Goal: Task Accomplishment & Management: Complete application form

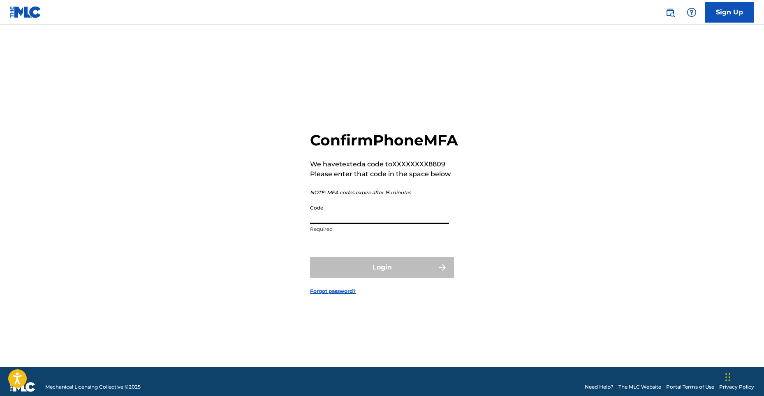
click at [352, 216] on input "Code" at bounding box center [379, 212] width 139 height 23
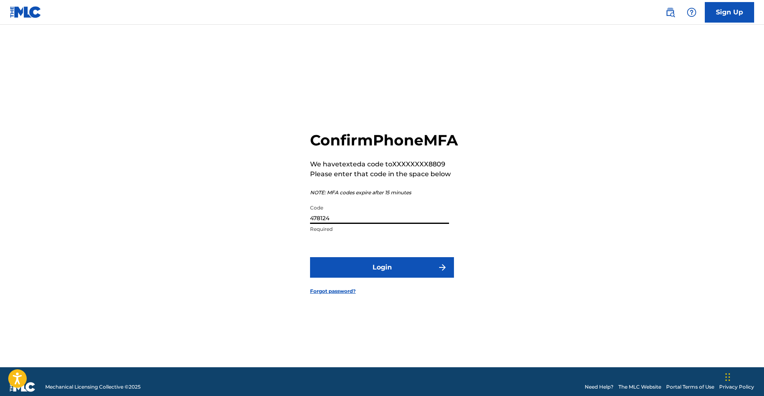
type input "478124"
click at [345, 278] on button "Login" at bounding box center [382, 267] width 144 height 21
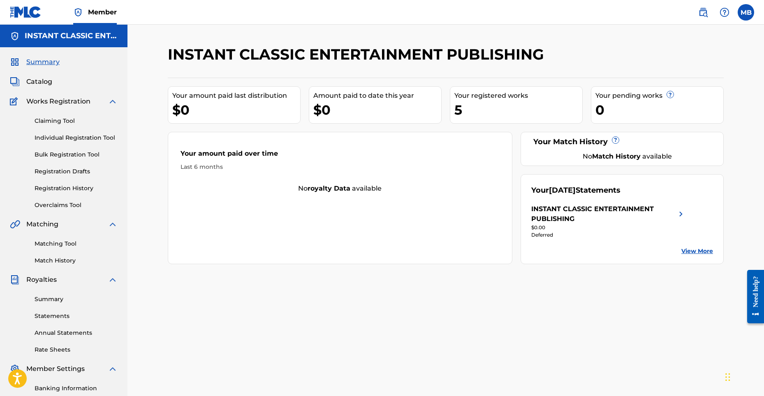
click at [44, 118] on link "Claiming Tool" at bounding box center [76, 121] width 83 height 9
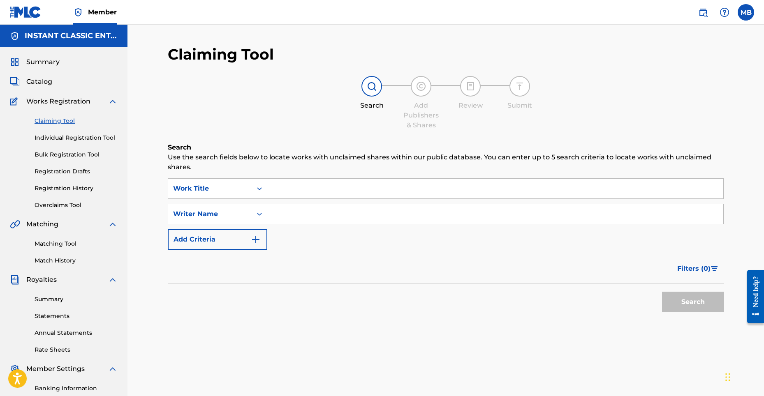
click at [290, 218] on input "Search Form" at bounding box center [495, 214] width 456 height 20
type input "[PERSON_NAME] [PERSON_NAME]"
click at [680, 307] on button "Search" at bounding box center [693, 302] width 62 height 21
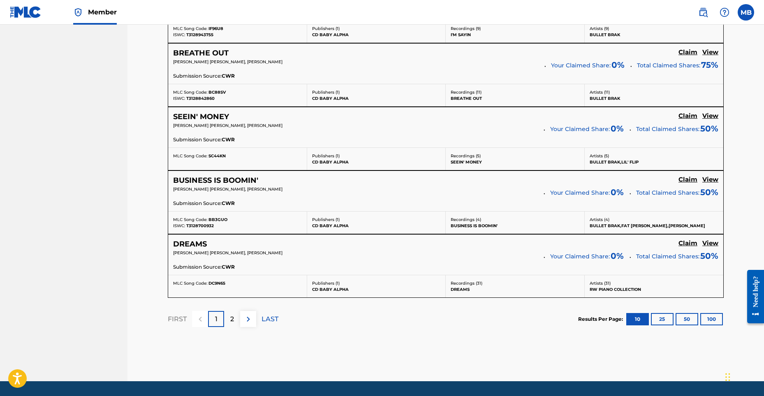
scroll to position [693, 0]
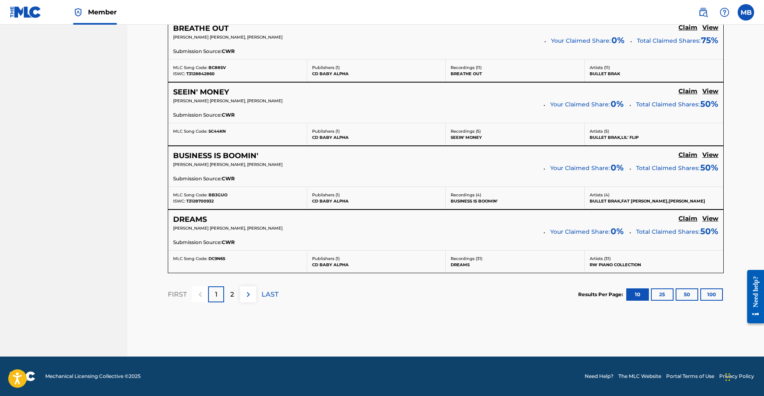
click at [243, 297] on img at bounding box center [248, 295] width 10 height 10
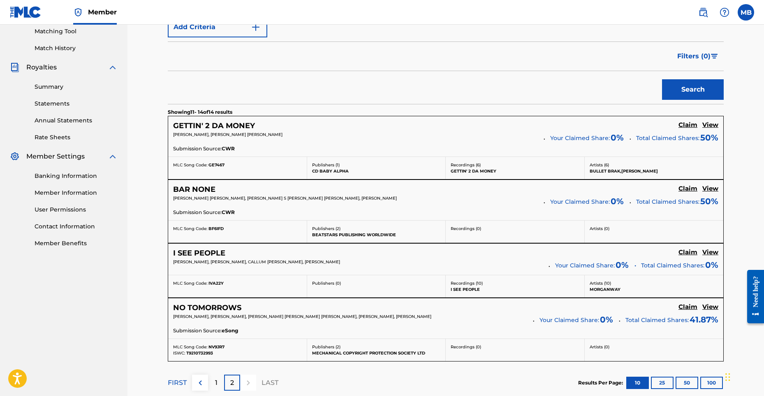
scroll to position [179, 0]
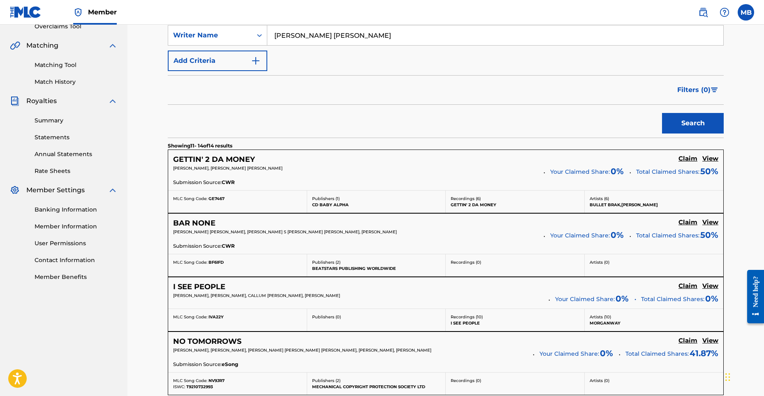
click at [712, 221] on h5 "View" at bounding box center [710, 223] width 16 height 8
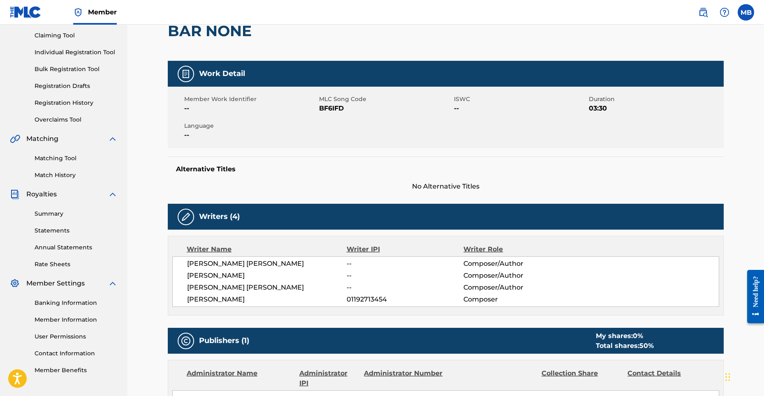
scroll to position [82, 0]
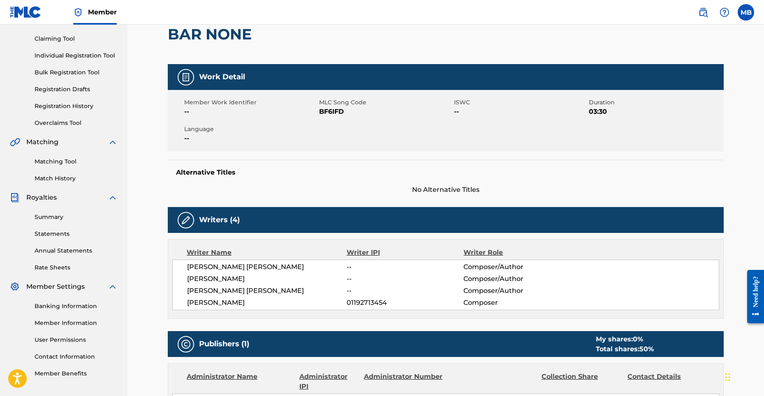
click at [186, 220] on img at bounding box center [186, 221] width 10 height 10
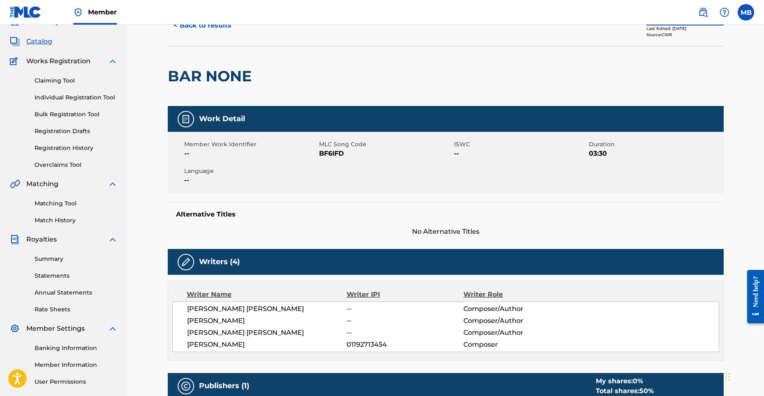
scroll to position [0, 0]
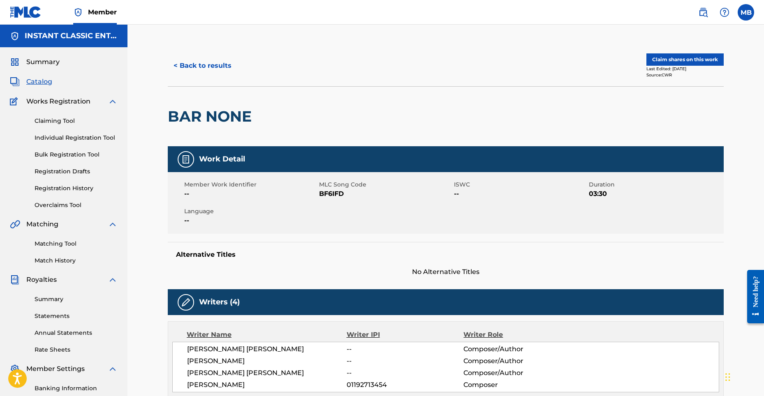
click at [659, 59] on button "Claim shares on this work" at bounding box center [685, 59] width 77 height 12
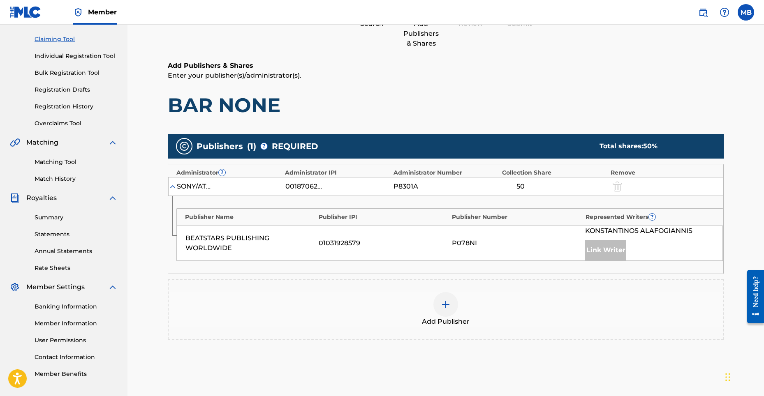
scroll to position [82, 0]
click at [450, 299] on img at bounding box center [446, 304] width 10 height 10
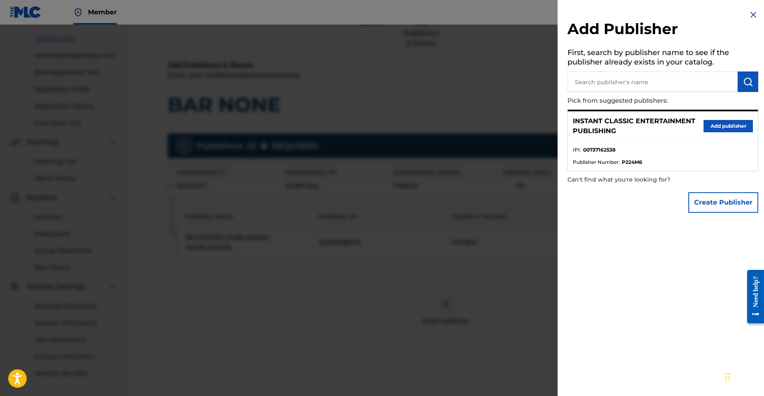
click at [710, 127] on button "Add publisher" at bounding box center [728, 126] width 49 height 12
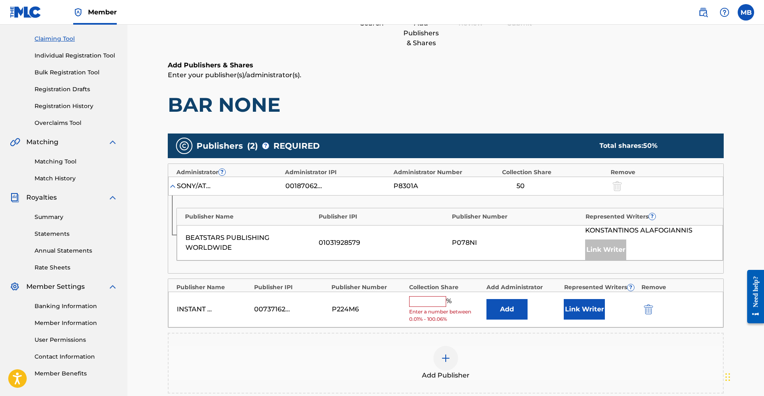
click at [415, 302] on input "text" at bounding box center [427, 302] width 37 height 11
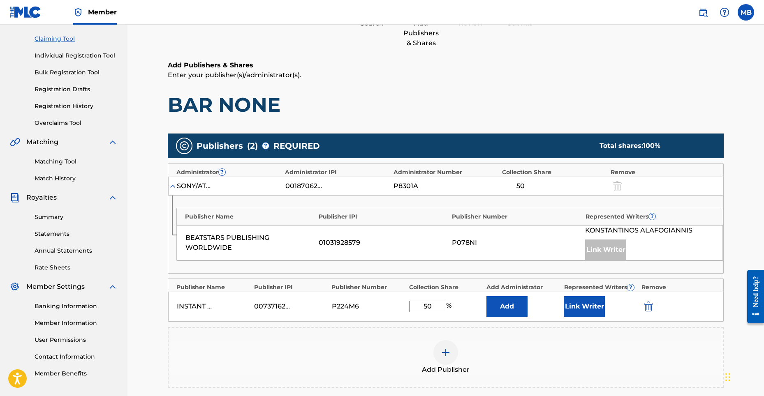
type input "50"
click at [480, 341] on div "Add Publisher" at bounding box center [446, 358] width 554 height 35
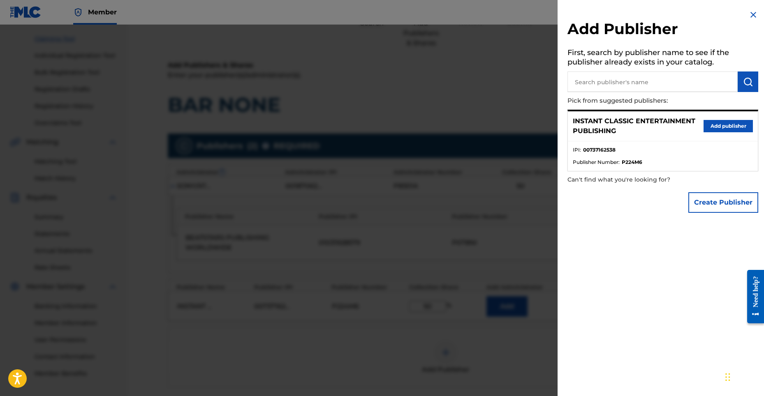
click at [707, 130] on button "Add publisher" at bounding box center [728, 126] width 49 height 12
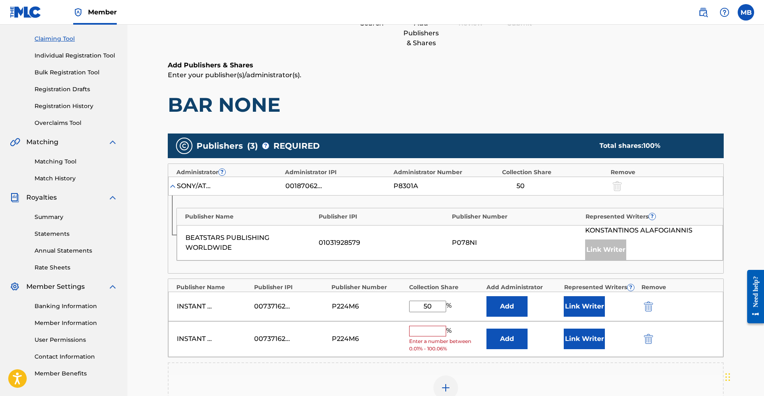
click at [650, 339] on img "submit" at bounding box center [648, 339] width 9 height 10
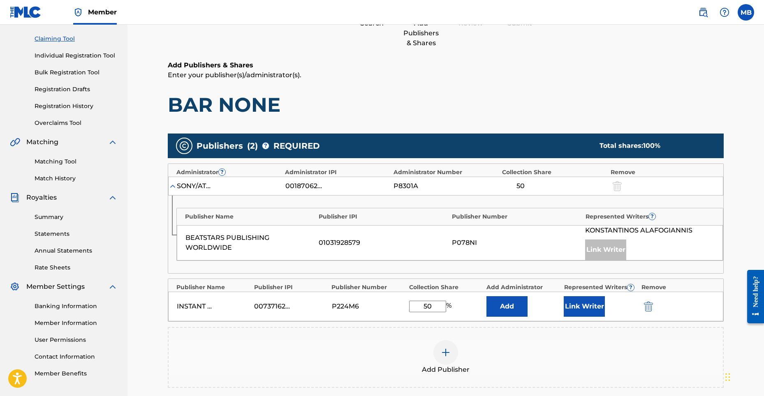
click at [509, 309] on button "Add" at bounding box center [507, 307] width 41 height 21
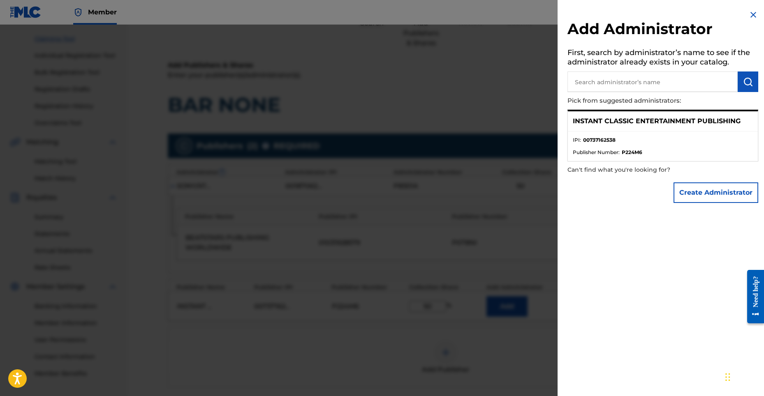
click at [655, 130] on div "INSTANT CLASSIC ENTERTAINMENT PUBLISHING" at bounding box center [663, 121] width 190 height 20
click at [649, 122] on p "INSTANT CLASSIC ENTERTAINMENT PUBLISHING" at bounding box center [657, 121] width 168 height 10
click at [688, 190] on button "Create Administrator" at bounding box center [716, 193] width 85 height 21
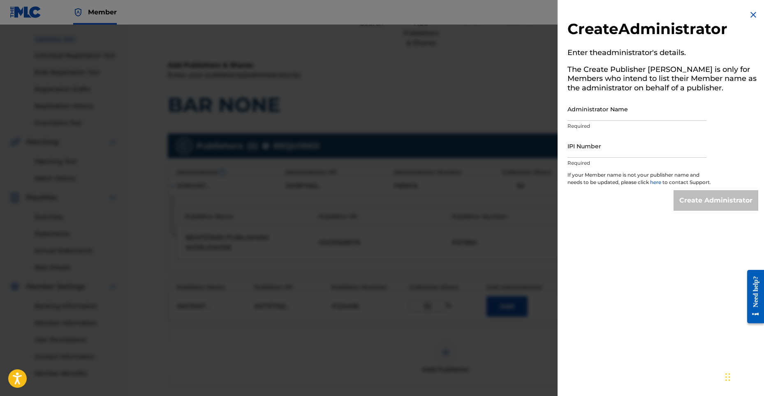
click at [750, 12] on img at bounding box center [754, 15] width 10 height 10
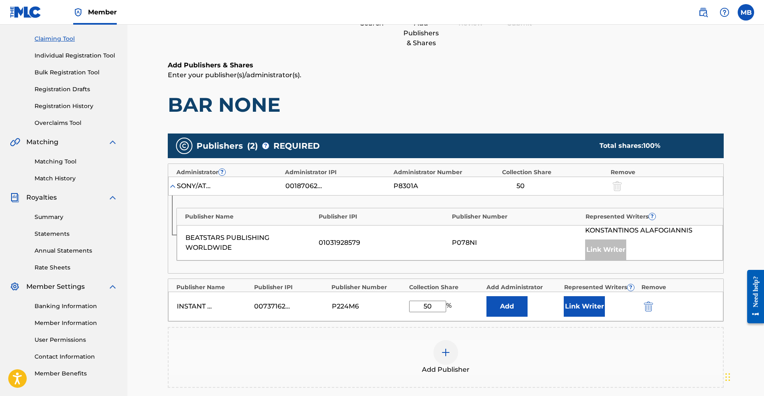
click at [590, 306] on button "Link Writer" at bounding box center [584, 307] width 41 height 21
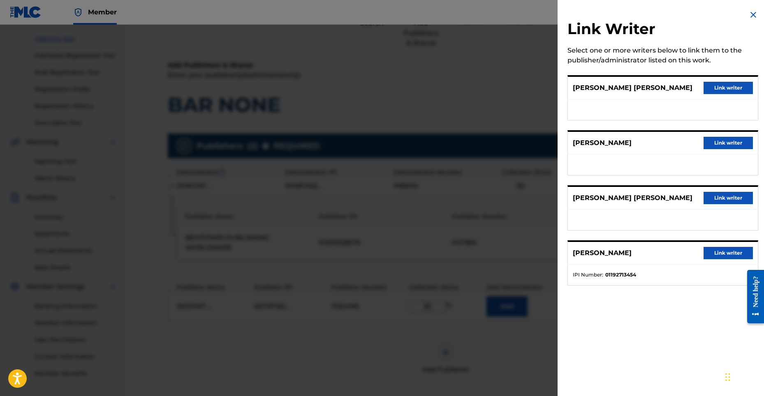
click at [708, 197] on button "Link writer" at bounding box center [728, 198] width 49 height 12
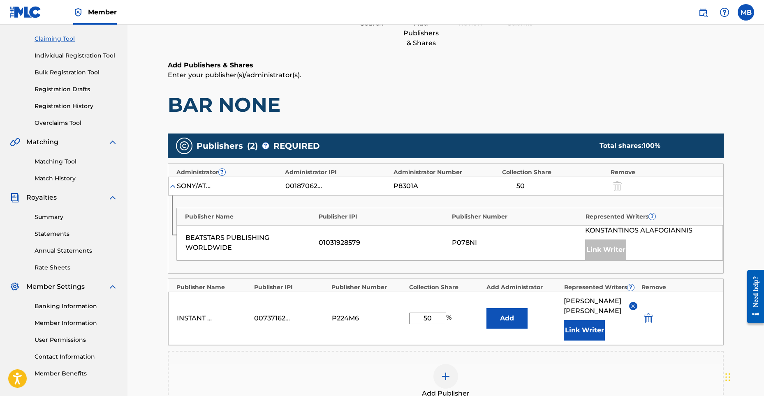
scroll to position [123, 0]
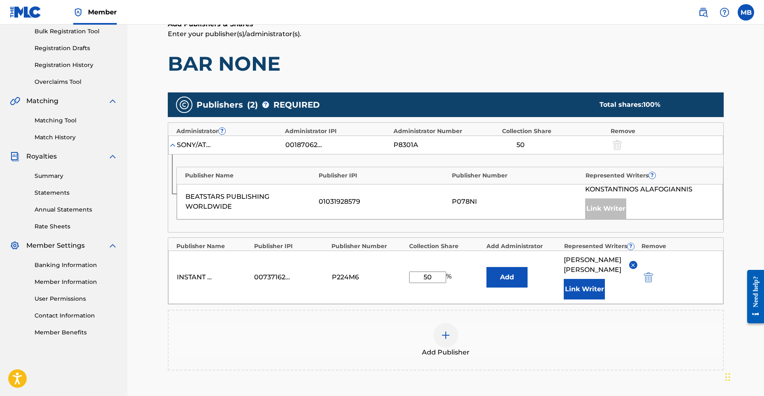
click at [503, 278] on button "Add" at bounding box center [507, 277] width 41 height 21
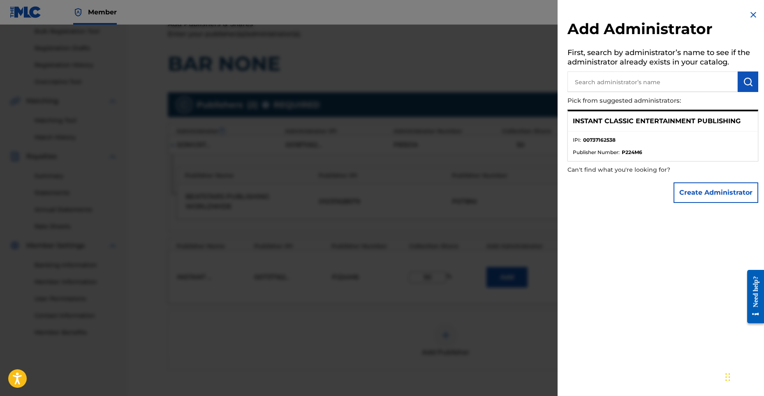
click at [588, 123] on p "INSTANT CLASSIC ENTERTAINMENT PUBLISHING" at bounding box center [657, 121] width 168 height 10
click at [603, 138] on strong "00737162538" at bounding box center [599, 140] width 32 height 7
drag, startPoint x: 603, startPoint y: 138, endPoint x: 698, endPoint y: 130, distance: 95.3
click at [698, 130] on div "INSTANT CLASSIC ENTERTAINMENT PUBLISHING" at bounding box center [663, 121] width 190 height 20
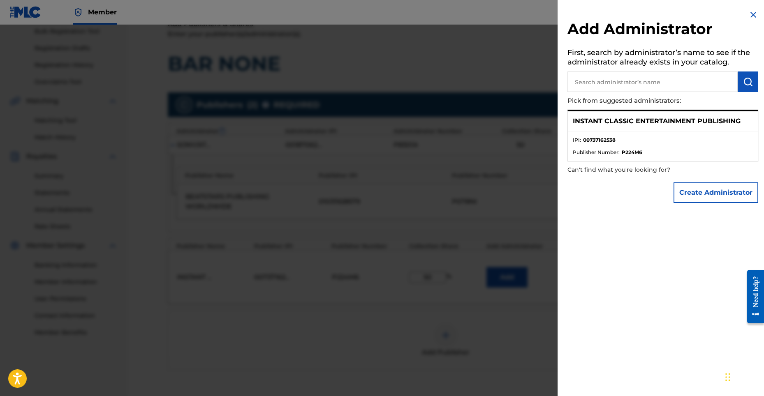
click at [637, 81] on input "text" at bounding box center [653, 82] width 170 height 21
type input "m"
type input "in"
click at [743, 86] on img "submit" at bounding box center [748, 82] width 10 height 10
click at [683, 124] on p "INSTANT CLASSIC ENTERTAINMENT PUBLISHING" at bounding box center [657, 121] width 168 height 10
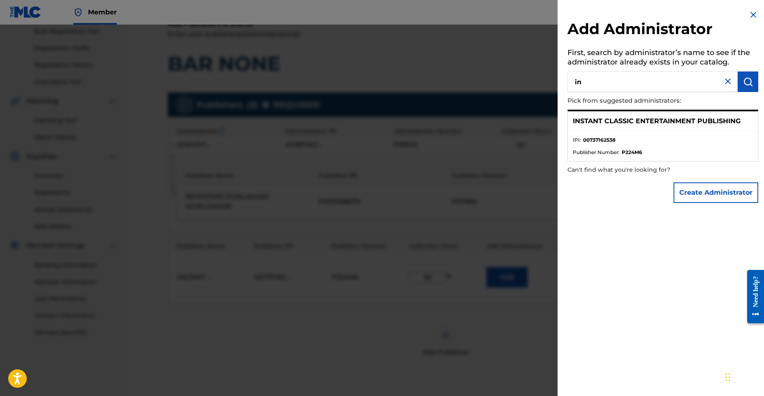
click at [621, 148] on li "IPI : 00737162538" at bounding box center [663, 143] width 180 height 12
click at [686, 195] on button "Create Administrator" at bounding box center [716, 193] width 85 height 21
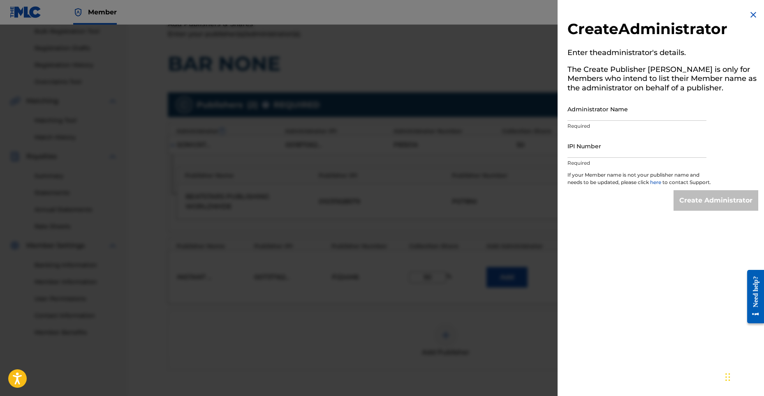
click at [610, 115] on input "Administrator Name" at bounding box center [637, 108] width 139 height 23
type input "[PERSON_NAME]"
click at [751, 17] on img at bounding box center [754, 15] width 10 height 10
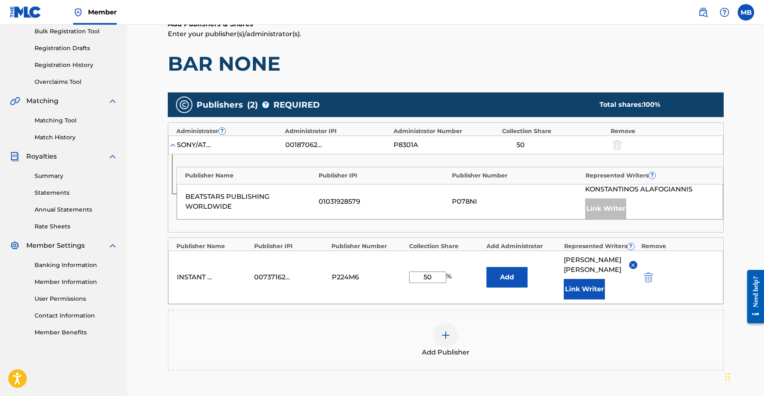
click at [730, 156] on div "Claiming Tool Search Add Publishers & Shares Review Submit Add Publishers & Sha…" at bounding box center [446, 193] width 576 height 542
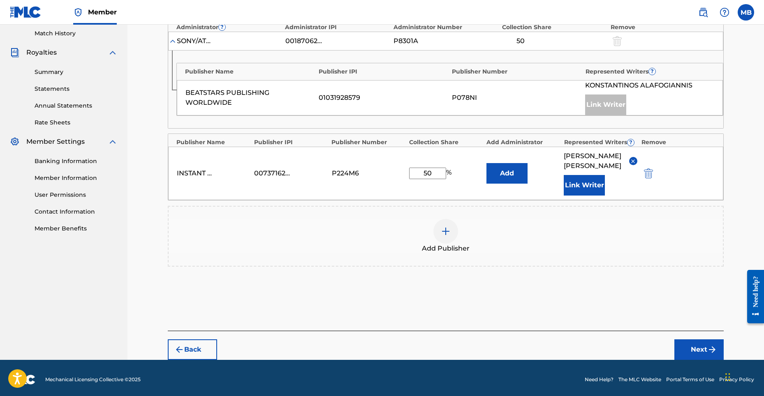
scroll to position [231, 0]
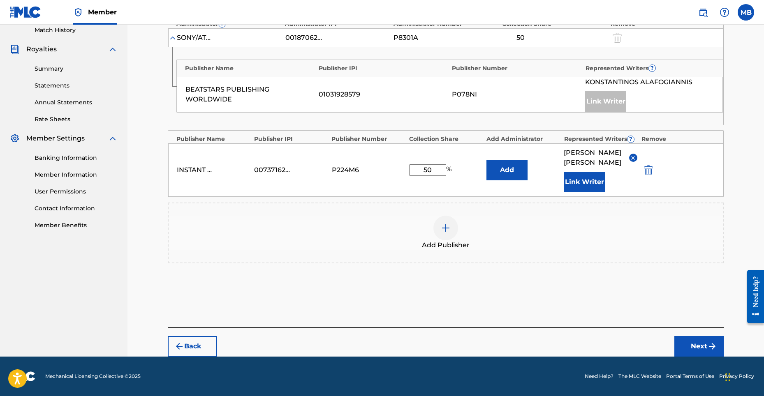
click at [700, 346] on button "Next" at bounding box center [698, 346] width 49 height 21
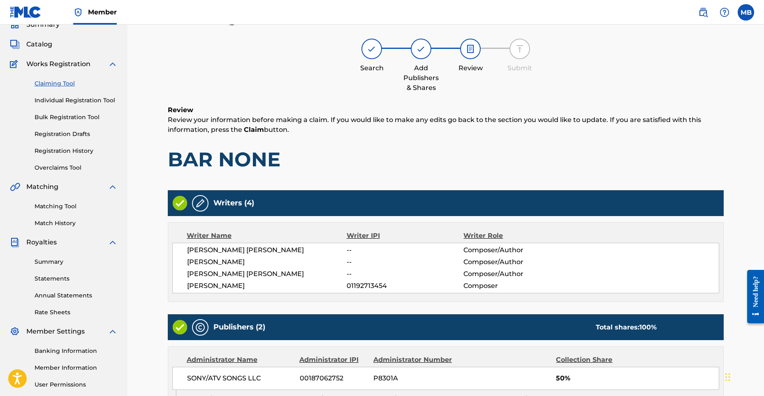
scroll to position [37, 0]
click at [368, 234] on div "Writer IPI" at bounding box center [405, 237] width 117 height 10
click at [359, 276] on span "--" at bounding box center [405, 275] width 117 height 10
click at [201, 191] on div "Writers (4)" at bounding box center [446, 204] width 556 height 26
click at [201, 200] on img at bounding box center [200, 204] width 10 height 10
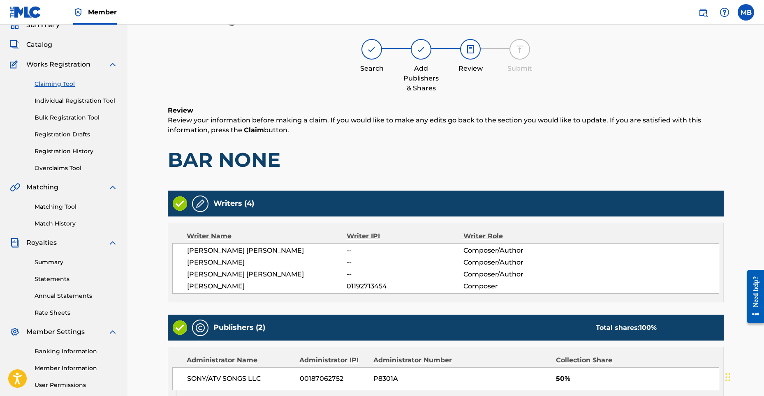
click at [201, 208] on img at bounding box center [200, 204] width 10 height 10
click at [185, 206] on img at bounding box center [180, 204] width 14 height 14
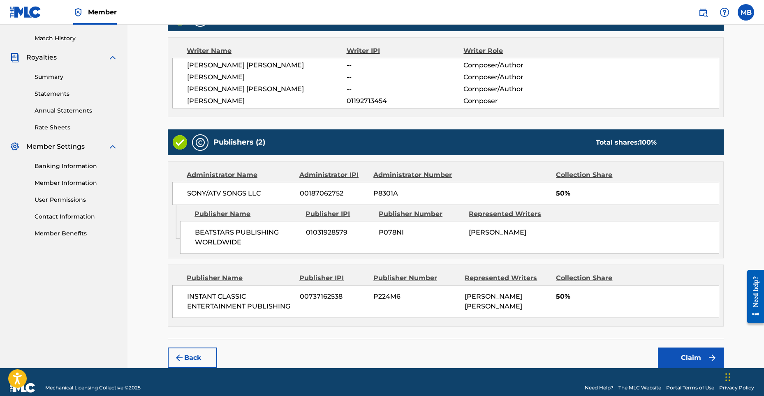
scroll to position [234, 0]
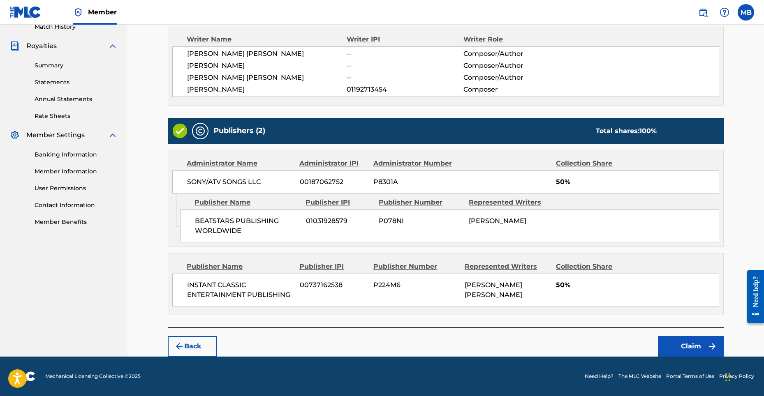
click at [697, 348] on button "Claim" at bounding box center [691, 346] width 66 height 21
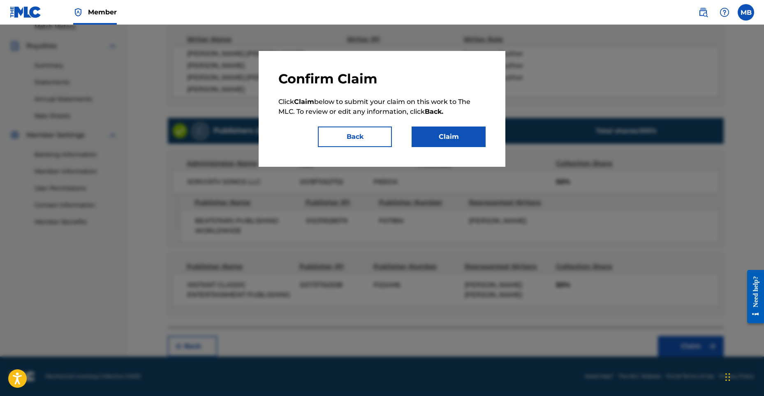
click at [460, 139] on button "Claim" at bounding box center [449, 137] width 74 height 21
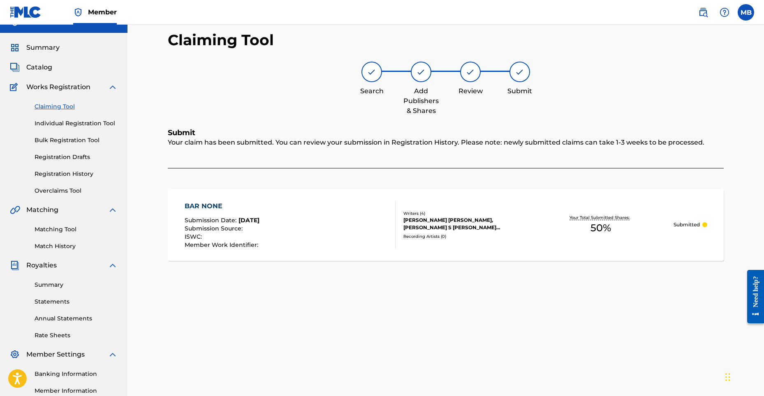
scroll to position [0, 0]
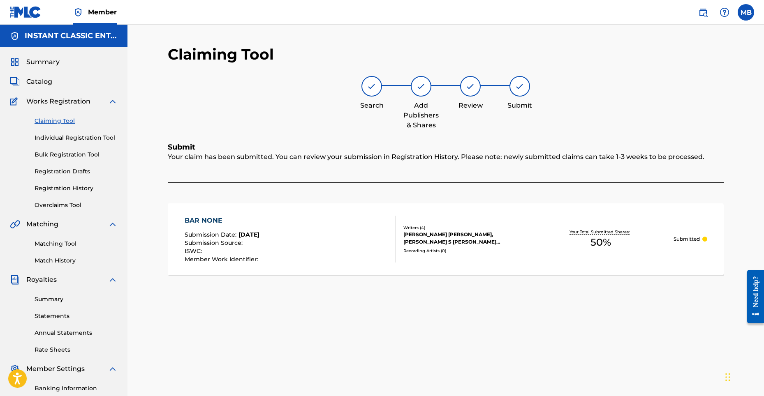
click at [58, 121] on link "Claiming Tool" at bounding box center [76, 121] width 83 height 9
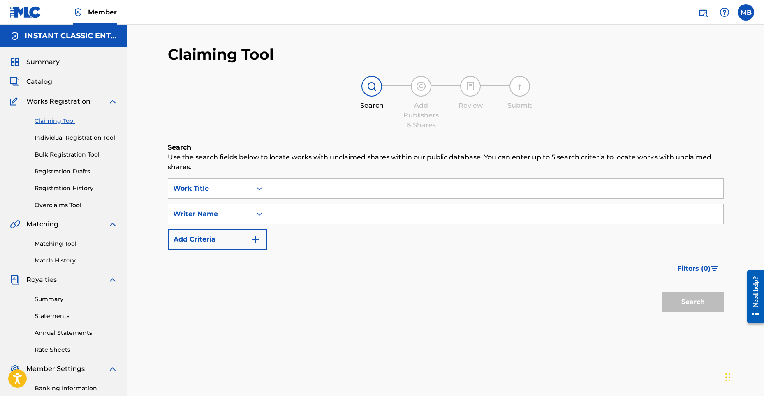
click at [252, 240] on img "Search Form" at bounding box center [256, 240] width 10 height 10
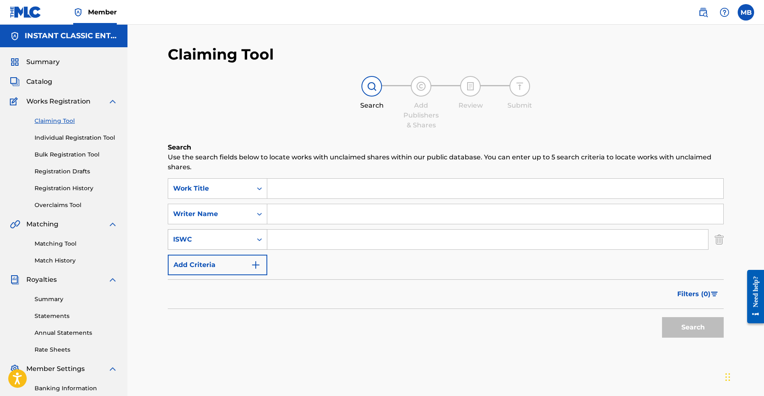
click at [256, 241] on icon "Search Form" at bounding box center [259, 240] width 8 height 8
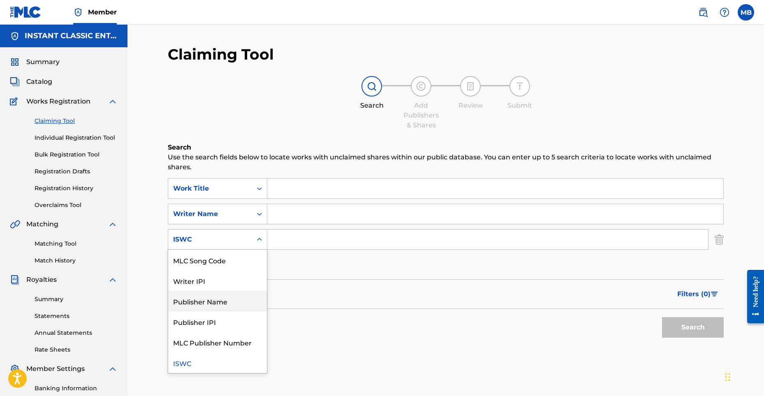
click at [209, 306] on div "Publisher Name" at bounding box center [217, 301] width 99 height 21
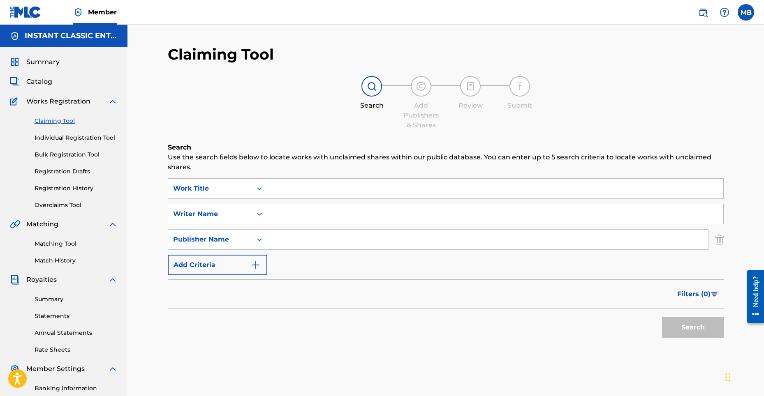
click at [286, 239] on input "Search Form" at bounding box center [487, 240] width 441 height 20
type input "instant clasic entertainment publishing"
click at [662, 318] on button "Search" at bounding box center [693, 328] width 62 height 21
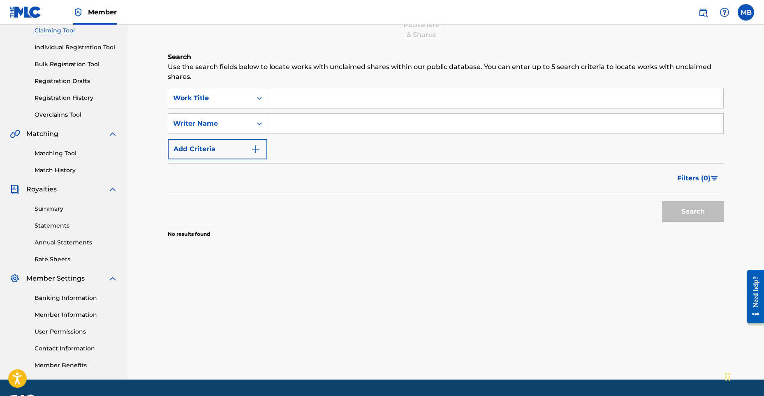
scroll to position [114, 0]
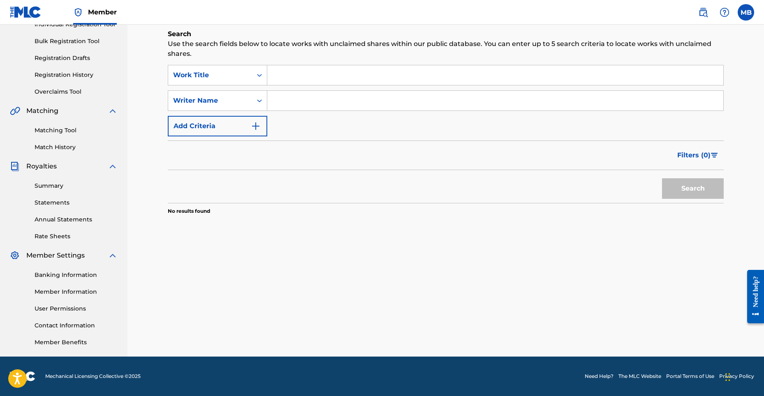
click at [254, 129] on img "Search Form" at bounding box center [256, 126] width 10 height 10
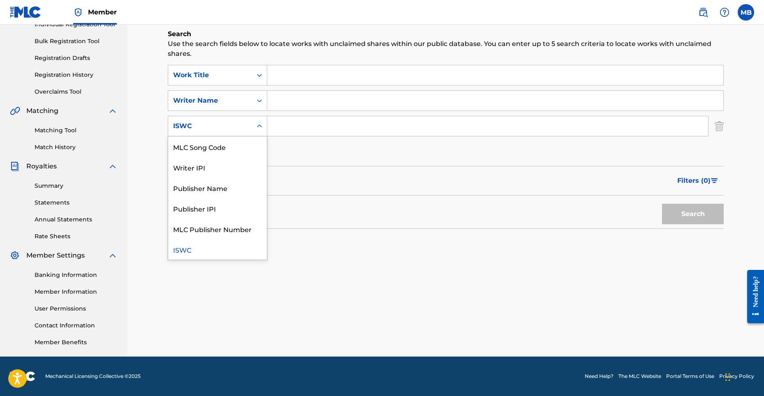
click at [252, 127] on div "ISWC" at bounding box center [218, 126] width 100 height 21
click at [219, 195] on div "Publisher Name" at bounding box center [217, 188] width 99 height 21
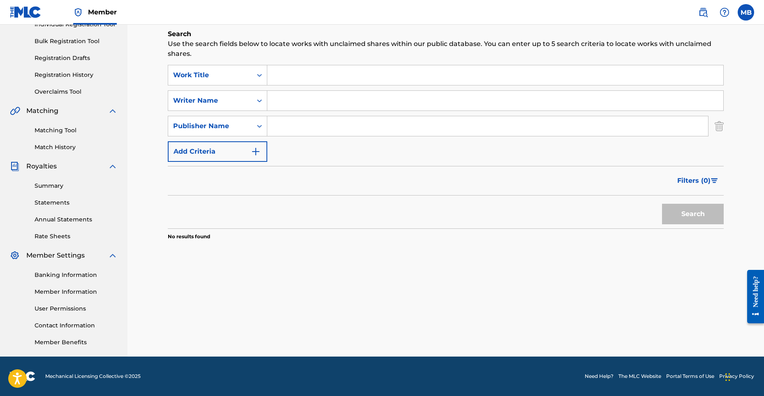
click at [300, 127] on input "Search Form" at bounding box center [487, 126] width 441 height 20
type input "instant clasic entertainment publishing"
click at [689, 215] on button "Search" at bounding box center [693, 214] width 62 height 21
click at [719, 127] on img "Search Form" at bounding box center [719, 126] width 9 height 21
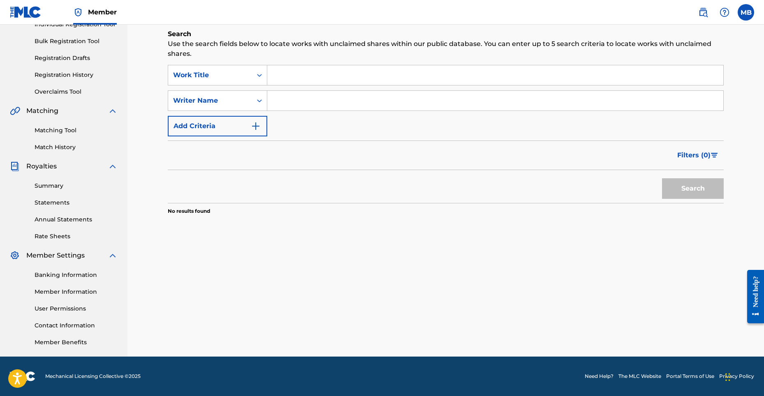
click at [363, 70] on input "Search Form" at bounding box center [495, 75] width 456 height 20
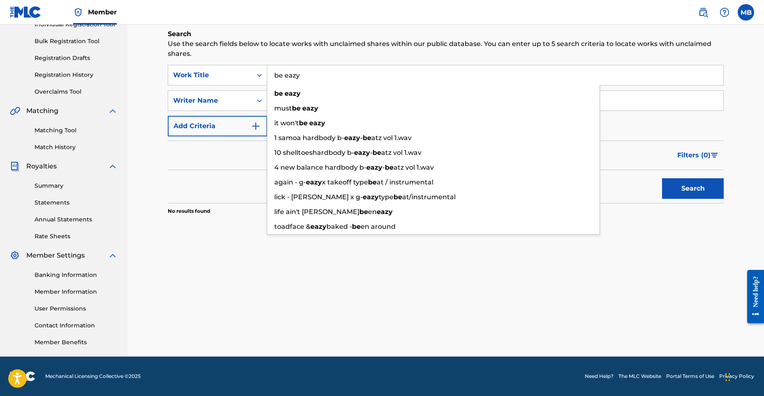
type input "be eazy"
click at [297, 95] on strong "eazy" at bounding box center [293, 94] width 16 height 8
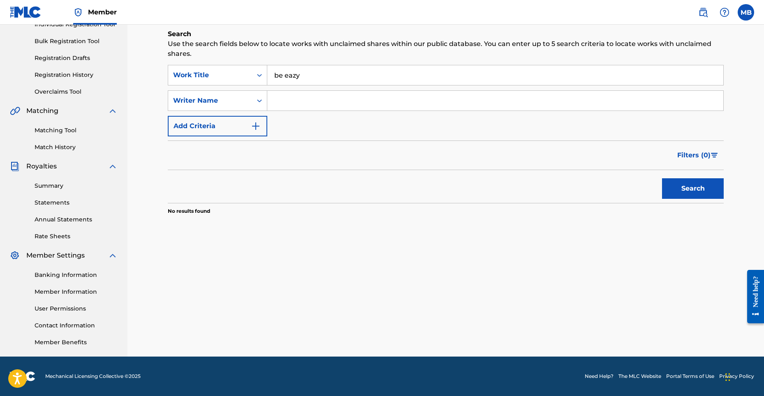
click at [686, 190] on button "Search" at bounding box center [693, 188] width 62 height 21
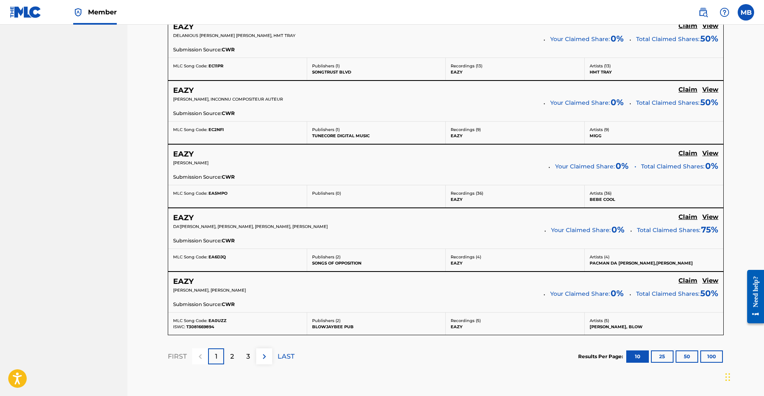
scroll to position [684, 0]
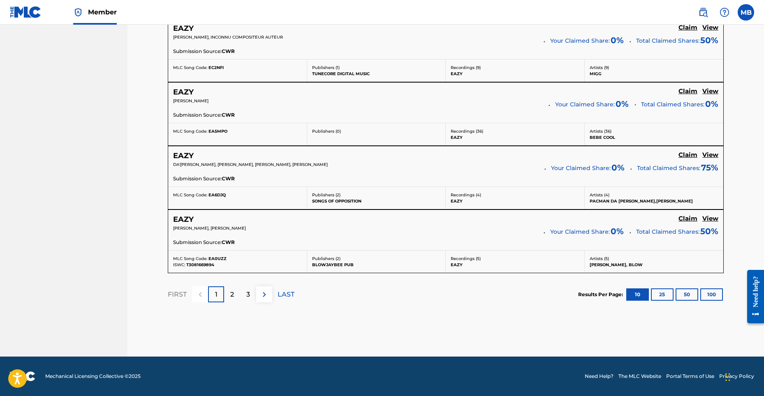
click at [225, 296] on div "2" at bounding box center [232, 295] width 16 height 16
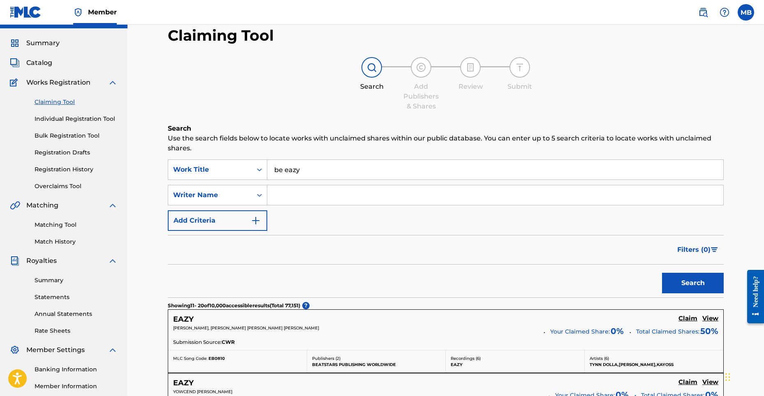
scroll to position [0, 0]
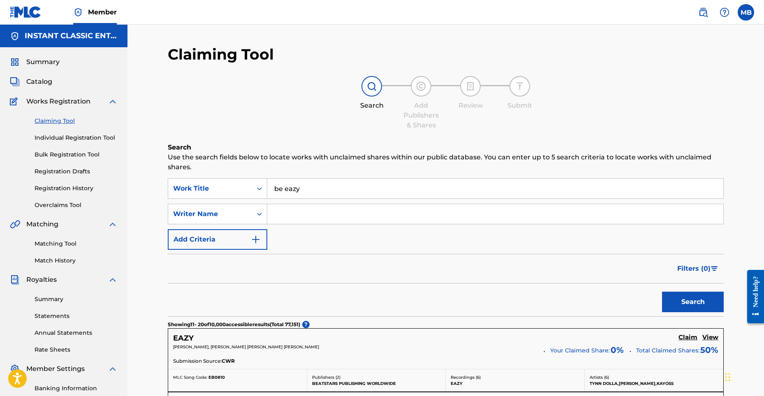
click at [75, 138] on link "Individual Registration Tool" at bounding box center [76, 138] width 83 height 9
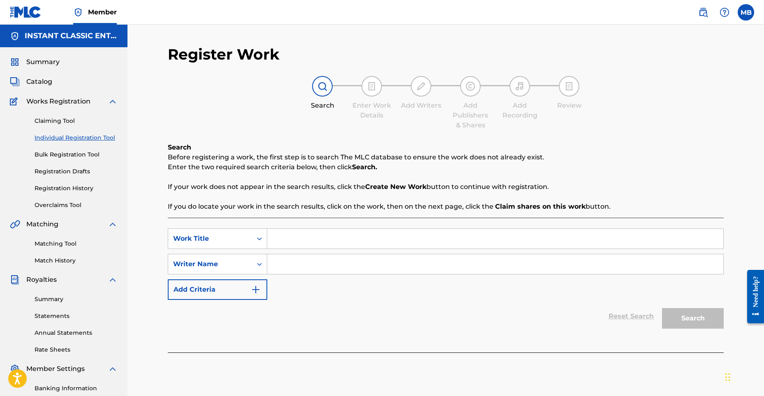
click at [306, 262] on input "Search Form" at bounding box center [495, 265] width 456 height 20
type input "[PERSON_NAME] [PERSON_NAME]"
click at [529, 344] on div "SearchWithCriteria1af11e28-60c9-411e-be25-6ed6cd870470 Work Title SearchWithCri…" at bounding box center [446, 285] width 556 height 135
click at [704, 322] on div "Search" at bounding box center [691, 316] width 66 height 33
click at [357, 240] on input "Search Form" at bounding box center [495, 239] width 456 height 20
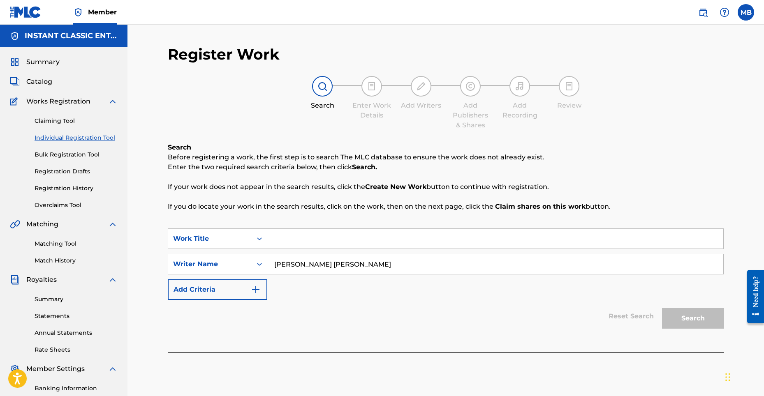
type input "j"
type input "be eazy"
click at [675, 322] on button "Search" at bounding box center [693, 318] width 62 height 21
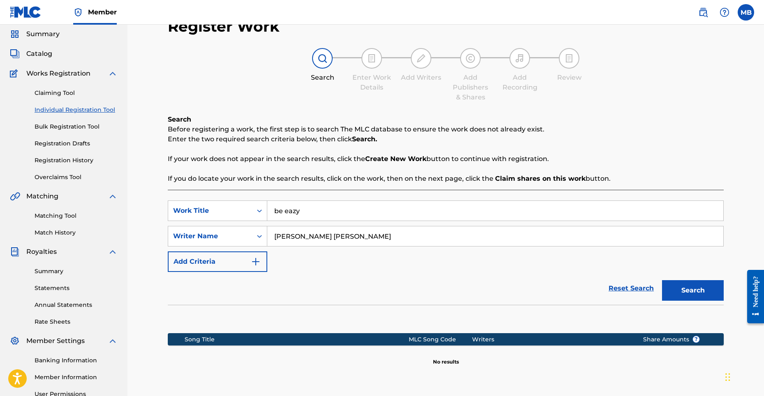
scroll to position [114, 0]
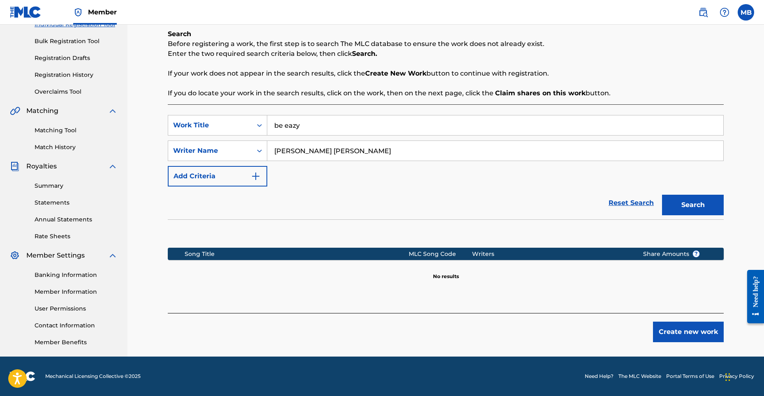
click at [678, 335] on button "Create new work" at bounding box center [688, 332] width 71 height 21
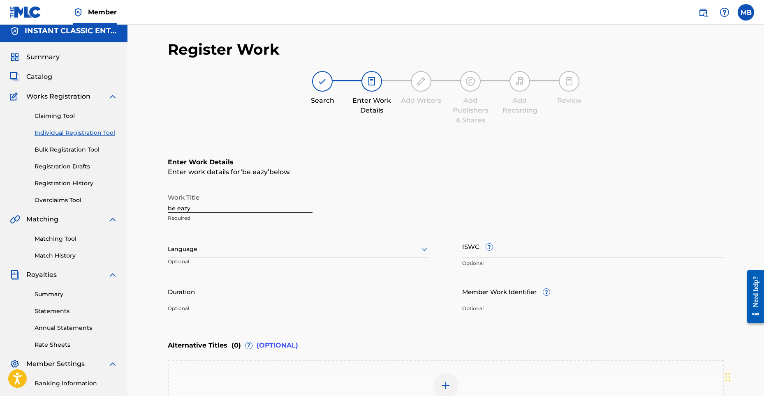
scroll to position [0, 0]
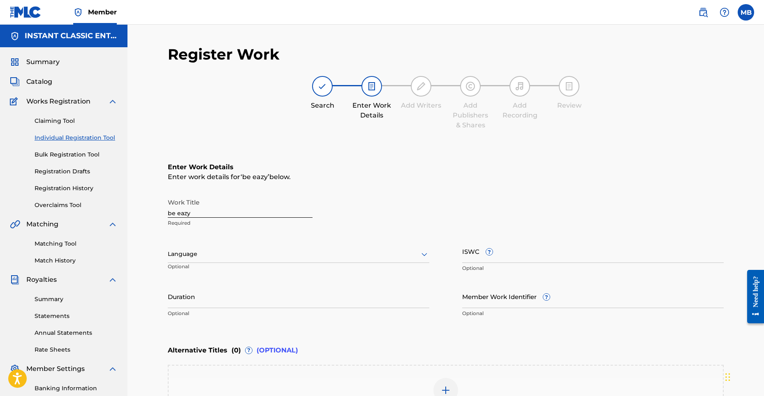
click at [52, 120] on link "Claiming Tool" at bounding box center [76, 121] width 83 height 9
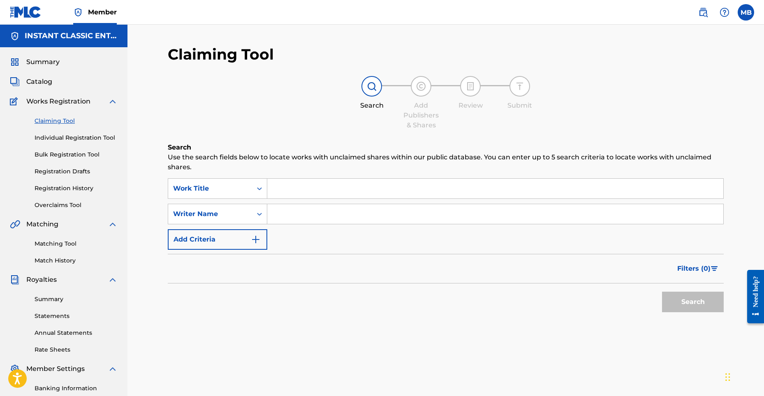
click at [286, 217] on input "Search Form" at bounding box center [495, 214] width 456 height 20
type input "[PERSON_NAME] [PERSON_NAME]"
click at [694, 304] on button "Search" at bounding box center [693, 302] width 62 height 21
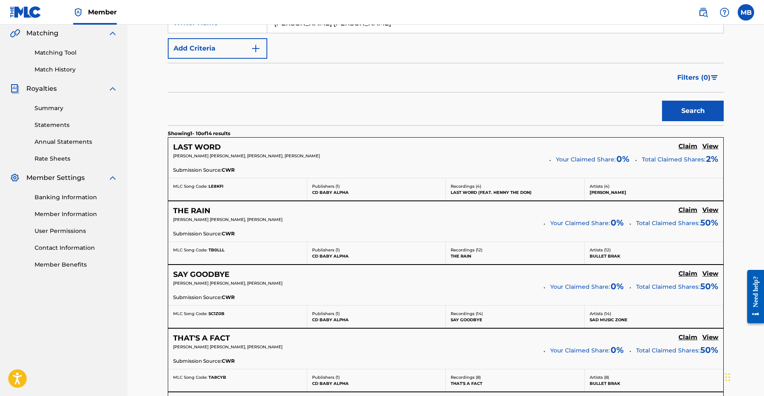
scroll to position [206, 0]
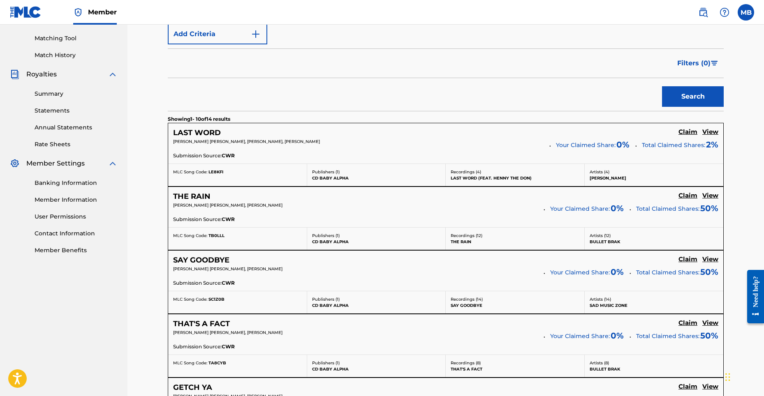
click at [689, 136] on h5 "Claim" at bounding box center [688, 132] width 19 height 8
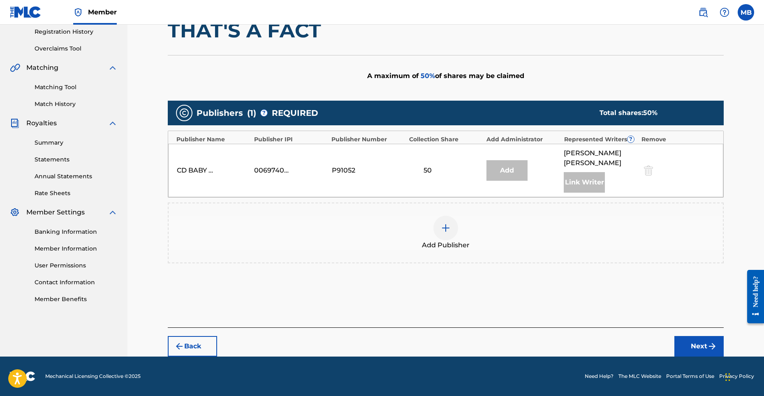
click at [498, 172] on div "Add" at bounding box center [507, 170] width 41 height 21
click at [443, 235] on div at bounding box center [445, 228] width 25 height 25
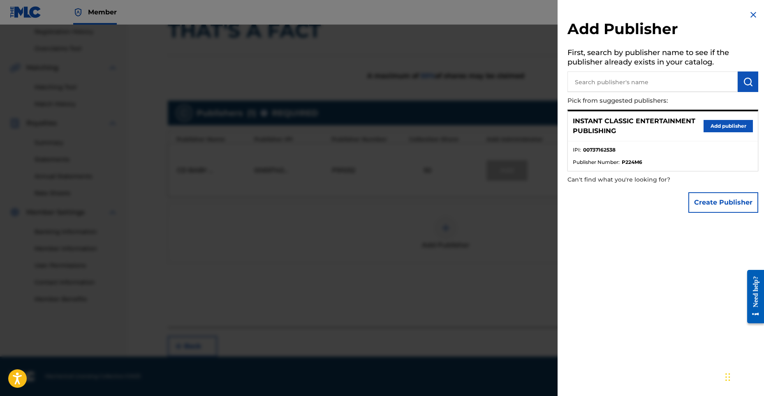
click at [737, 123] on button "Add publisher" at bounding box center [728, 126] width 49 height 12
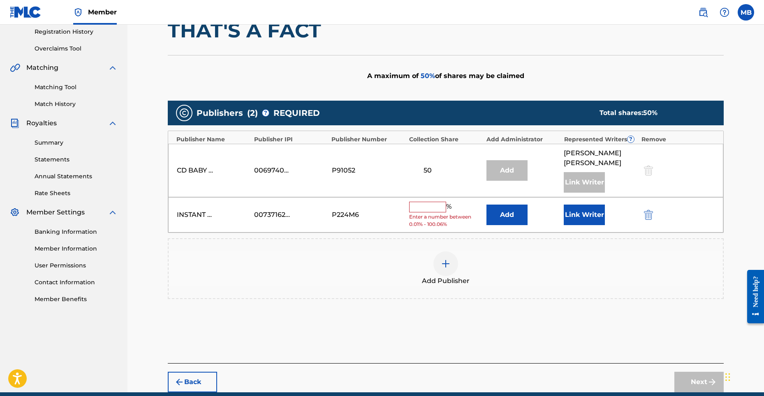
click at [420, 212] on input "text" at bounding box center [427, 207] width 37 height 11
type input "50"
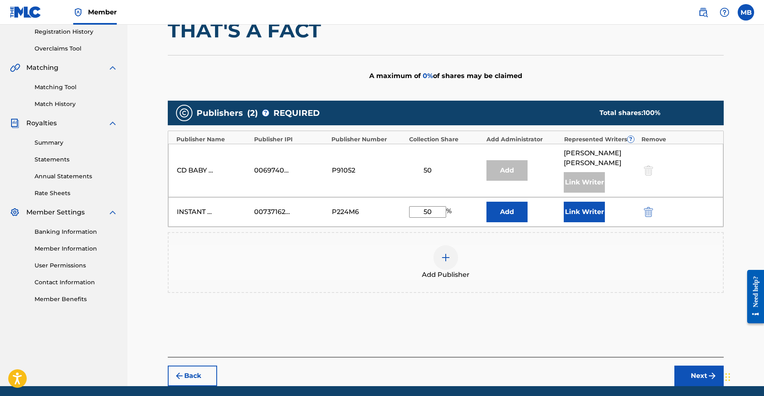
click at [568, 211] on button "Link Writer" at bounding box center [584, 212] width 41 height 21
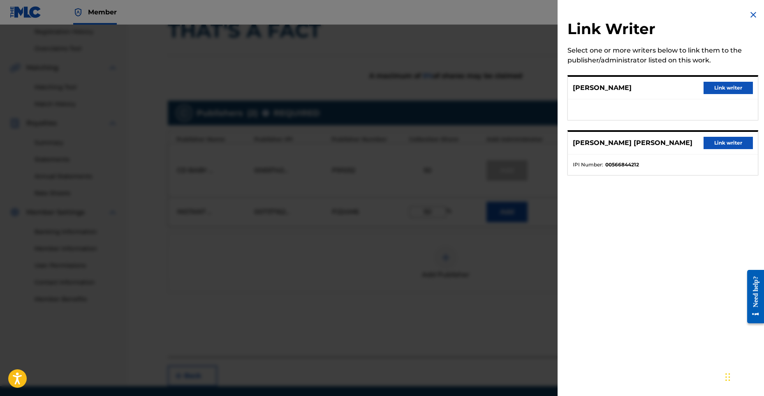
click at [711, 90] on button "Link writer" at bounding box center [728, 88] width 49 height 12
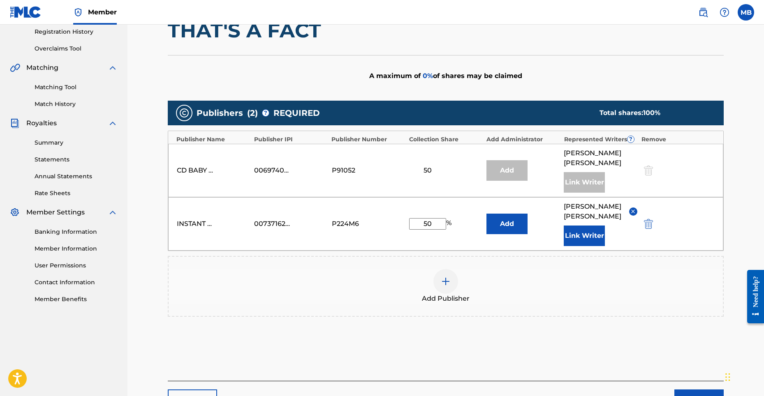
click at [698, 390] on button "Next" at bounding box center [698, 400] width 49 height 21
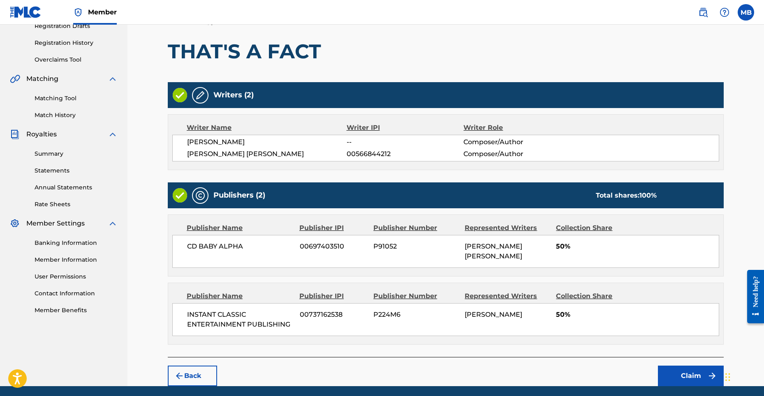
scroll to position [160, 0]
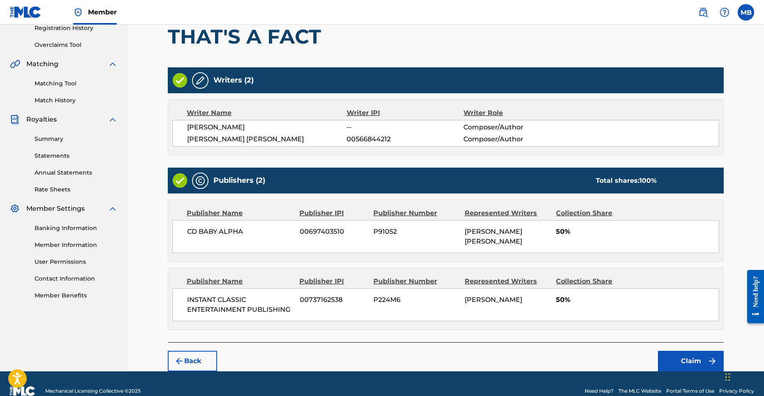
click at [691, 358] on button "Claim" at bounding box center [691, 361] width 66 height 21
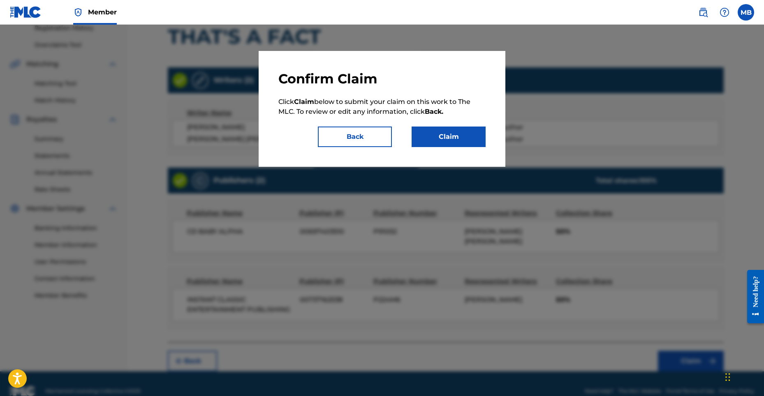
click at [477, 140] on button "Claim" at bounding box center [449, 137] width 74 height 21
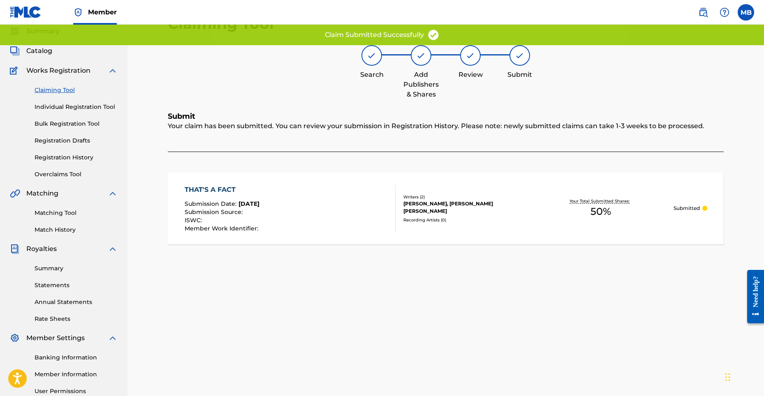
scroll to position [0, 0]
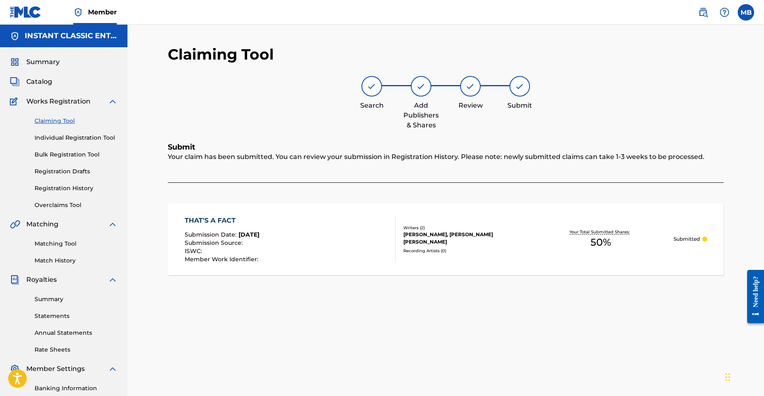
click at [55, 121] on link "Claiming Tool" at bounding box center [76, 121] width 83 height 9
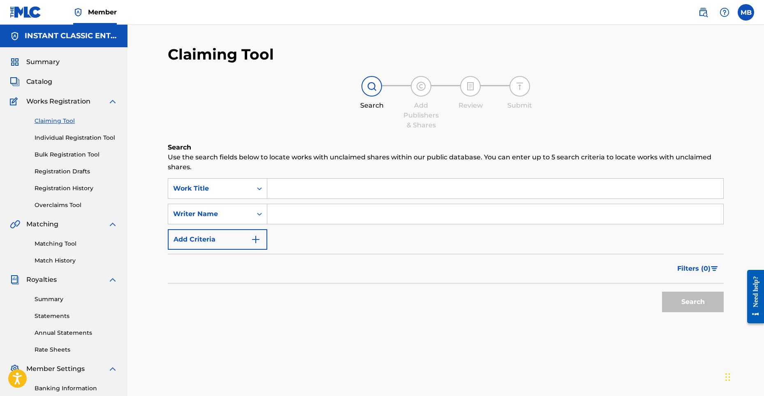
click at [286, 215] on input "Search Form" at bounding box center [495, 214] width 456 height 20
type input "[PERSON_NAME] [PERSON_NAME]"
click at [681, 301] on button "Search" at bounding box center [693, 302] width 62 height 21
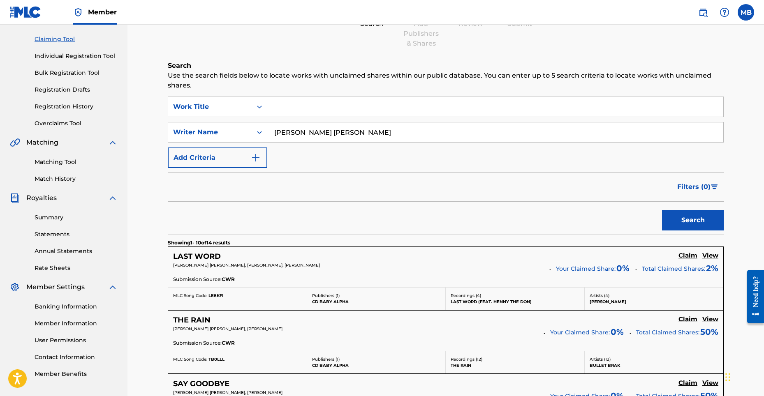
scroll to position [82, 0]
click at [686, 260] on h5 "Claim" at bounding box center [688, 256] width 19 height 8
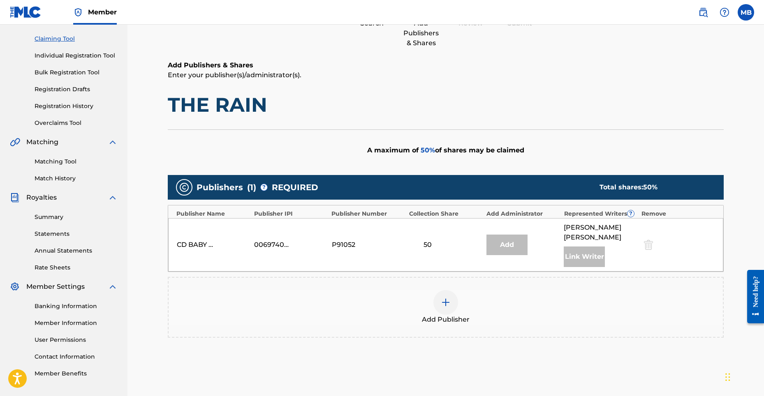
click at [452, 301] on div at bounding box center [445, 302] width 25 height 25
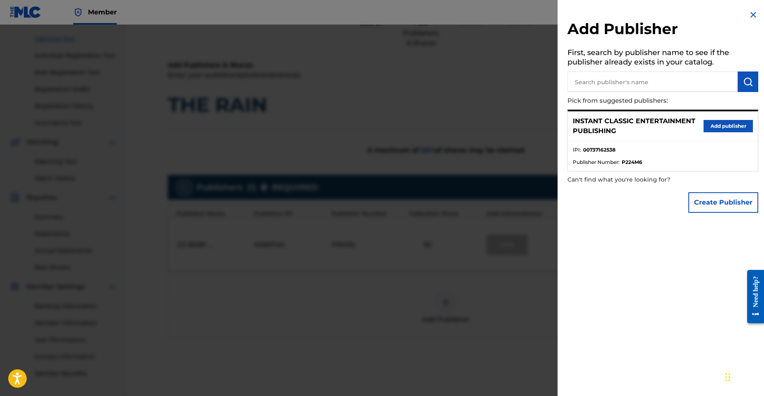
click at [662, 133] on p "INSTANT CLASSIC ENTERTAINMENT PUBLISHING" at bounding box center [638, 126] width 131 height 20
click at [724, 130] on button "Add publisher" at bounding box center [728, 126] width 49 height 12
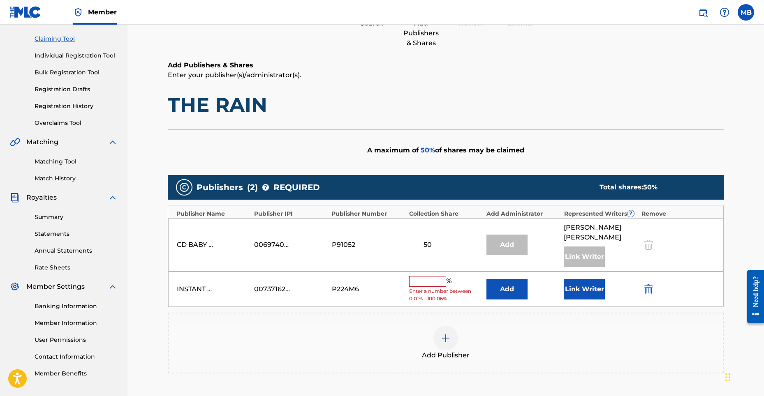
click at [435, 285] on input "text" at bounding box center [427, 281] width 37 height 11
type input "50"
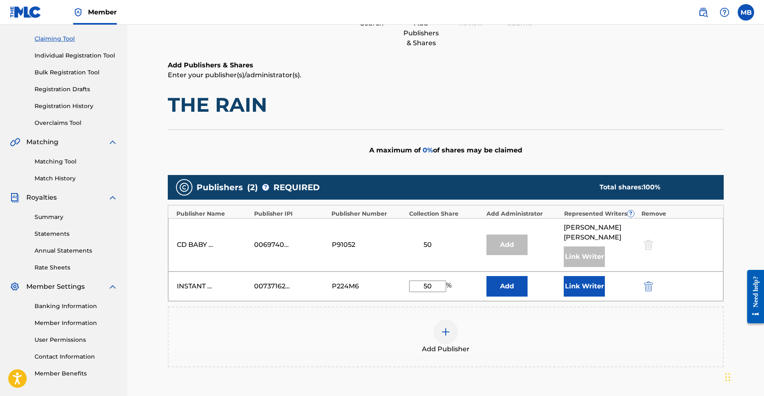
click at [589, 289] on button "Link Writer" at bounding box center [584, 286] width 41 height 21
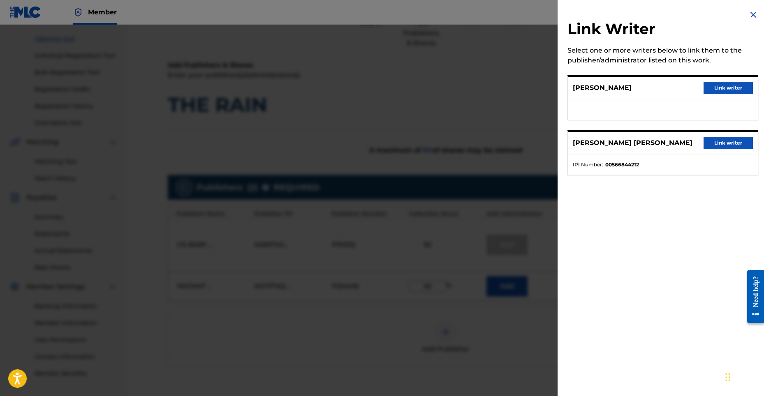
click at [723, 83] on button "Link writer" at bounding box center [728, 88] width 49 height 12
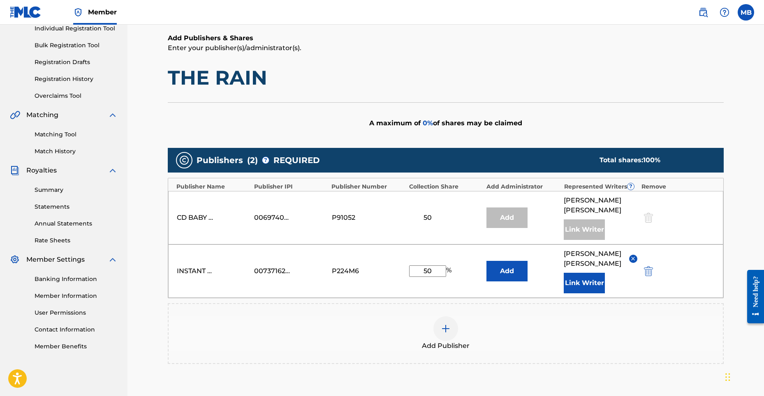
scroll to position [165, 0]
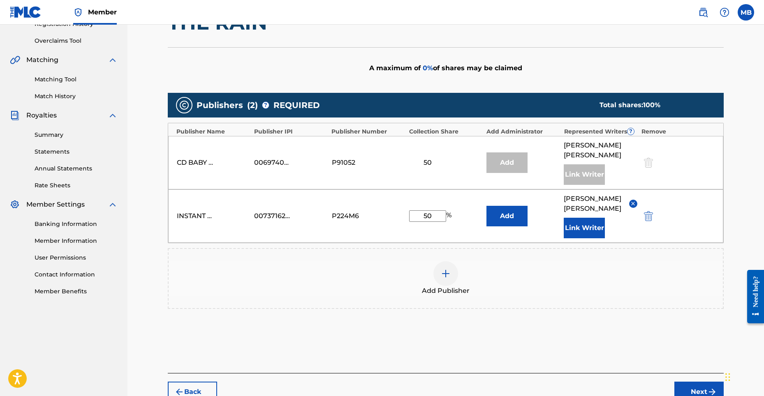
click at [685, 382] on button "Next" at bounding box center [698, 392] width 49 height 21
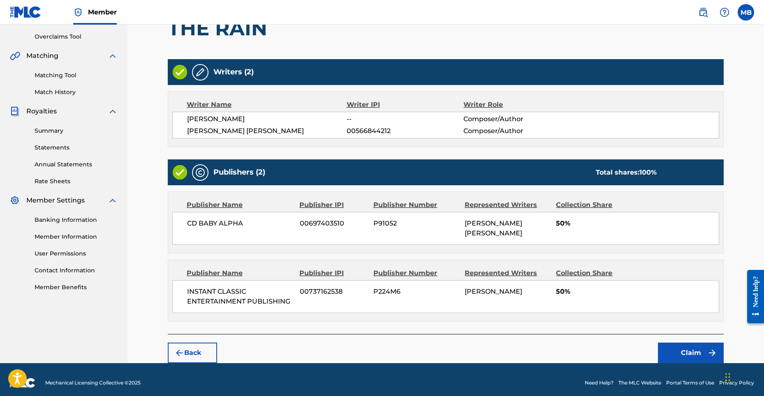
scroll to position [175, 0]
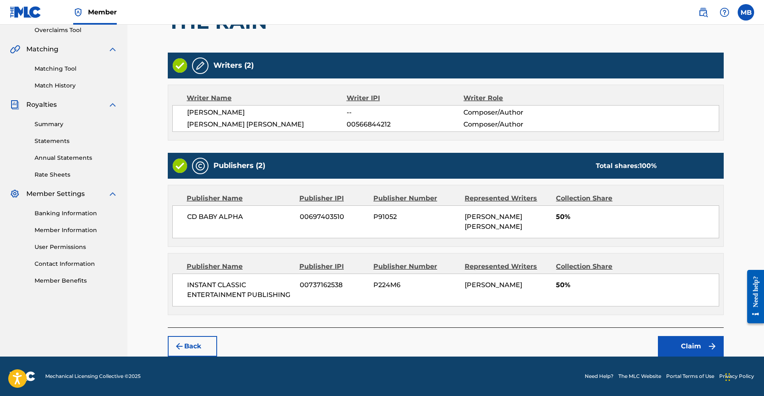
click at [666, 350] on button "Claim" at bounding box center [691, 346] width 66 height 21
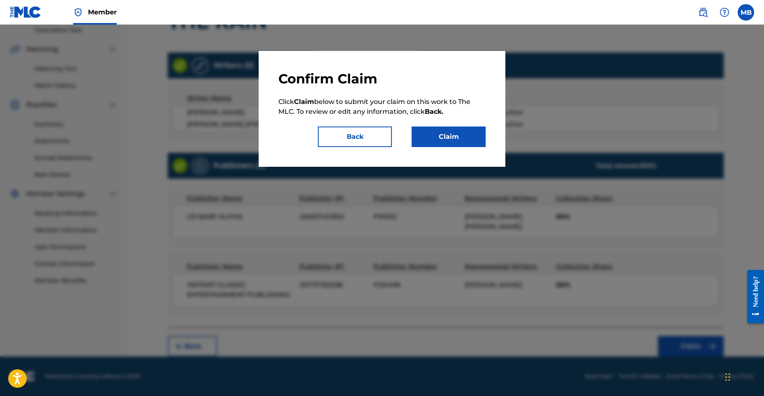
click at [444, 141] on button "Claim" at bounding box center [449, 137] width 74 height 21
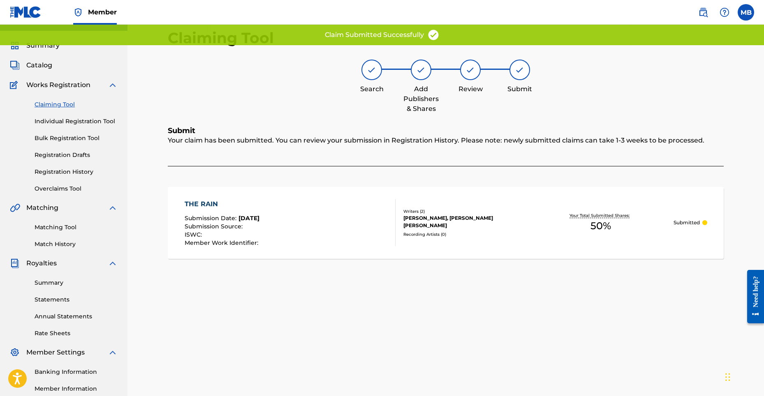
scroll to position [0, 0]
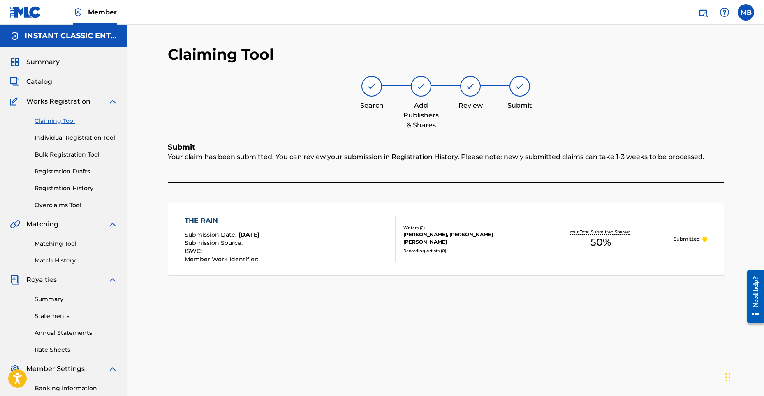
click at [55, 117] on link "Claiming Tool" at bounding box center [76, 121] width 83 height 9
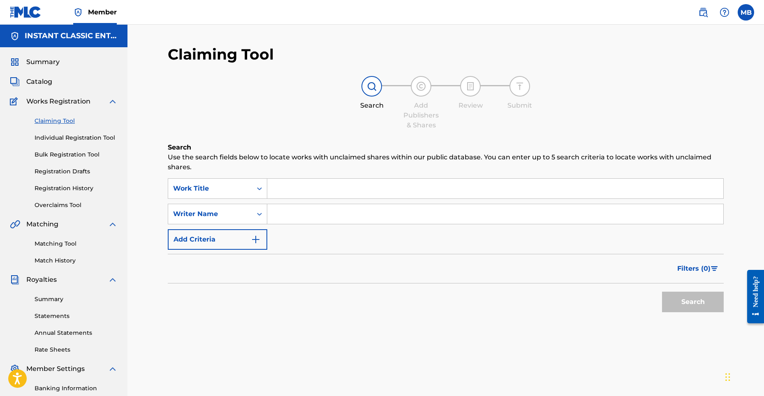
click at [297, 218] on input "Search Form" at bounding box center [495, 214] width 456 height 20
type input "[PERSON_NAME] [PERSON_NAME]"
click at [691, 301] on button "Search" at bounding box center [693, 302] width 62 height 21
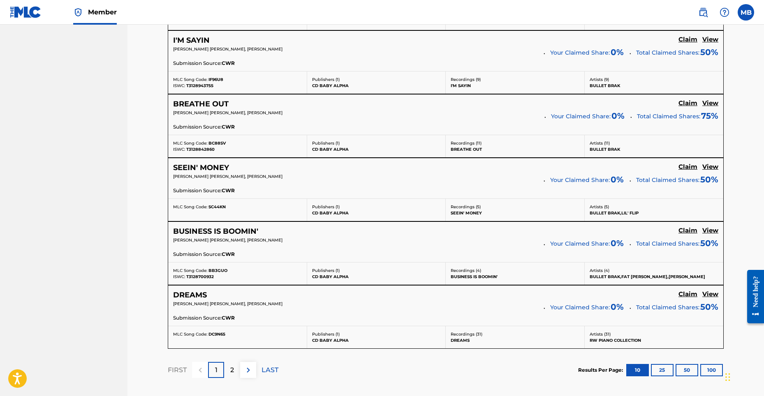
scroll to position [658, 0]
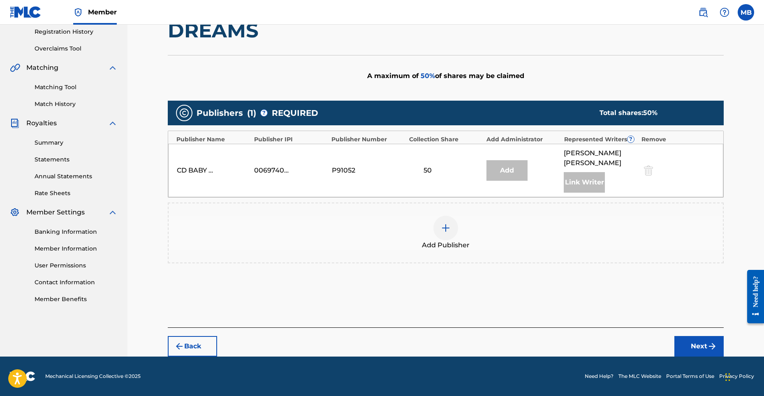
click at [450, 224] on img at bounding box center [446, 228] width 10 height 10
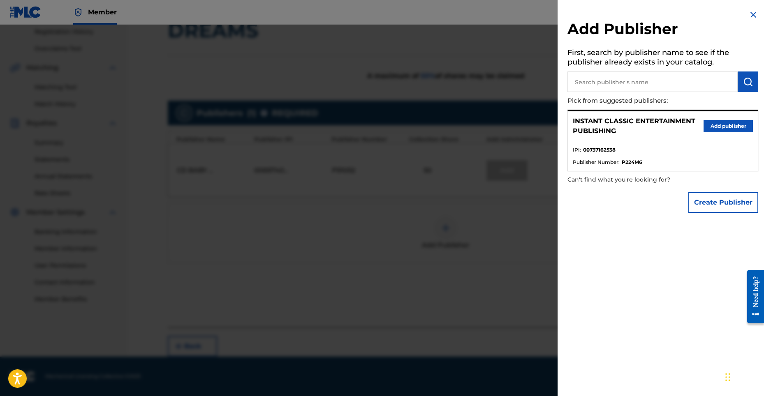
click at [712, 126] on button "Add publisher" at bounding box center [728, 126] width 49 height 12
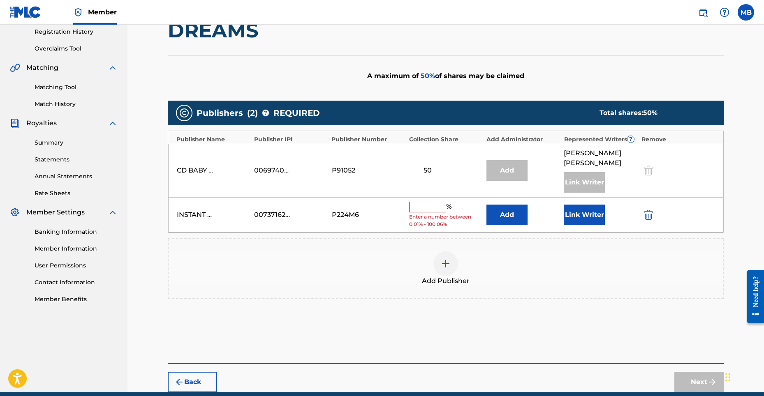
click at [426, 204] on input "text" at bounding box center [427, 207] width 37 height 11
type input "50"
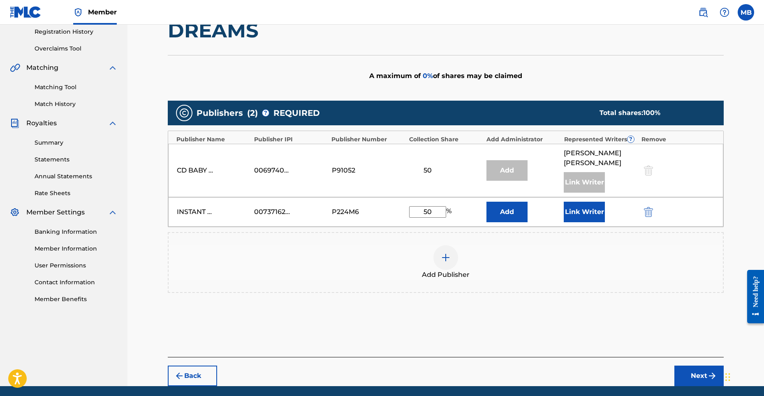
click at [571, 209] on button "Link Writer" at bounding box center [584, 212] width 41 height 21
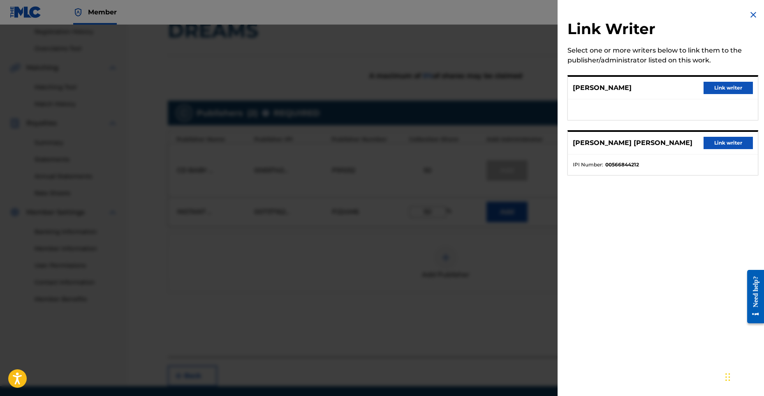
click at [716, 91] on button "Link writer" at bounding box center [728, 88] width 49 height 12
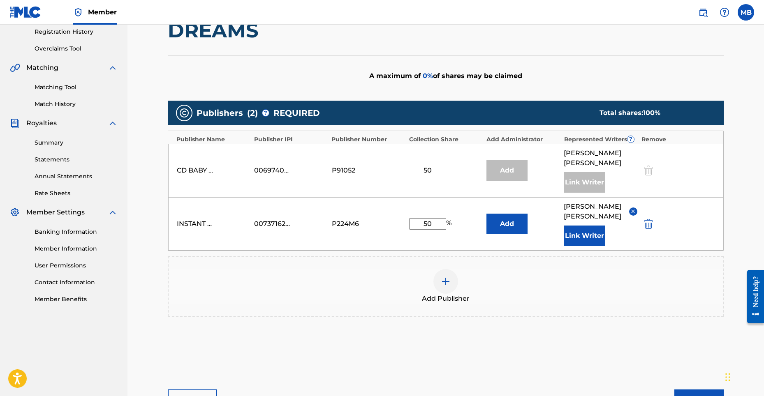
click at [682, 390] on button "Next" at bounding box center [698, 400] width 49 height 21
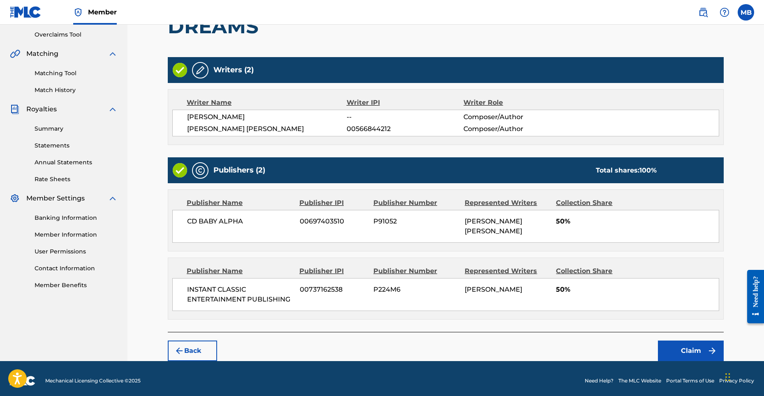
scroll to position [175, 0]
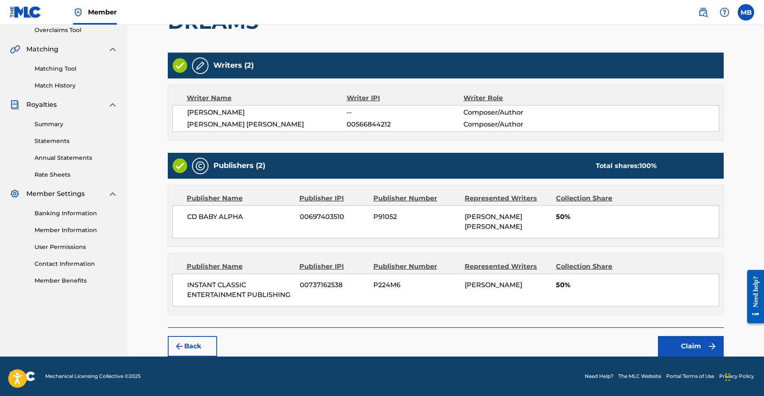
click at [677, 346] on button "Claim" at bounding box center [691, 346] width 66 height 21
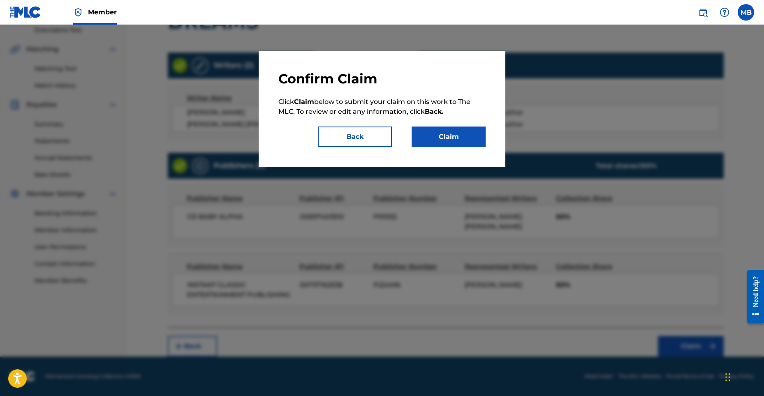
click at [450, 133] on button "Claim" at bounding box center [449, 137] width 74 height 21
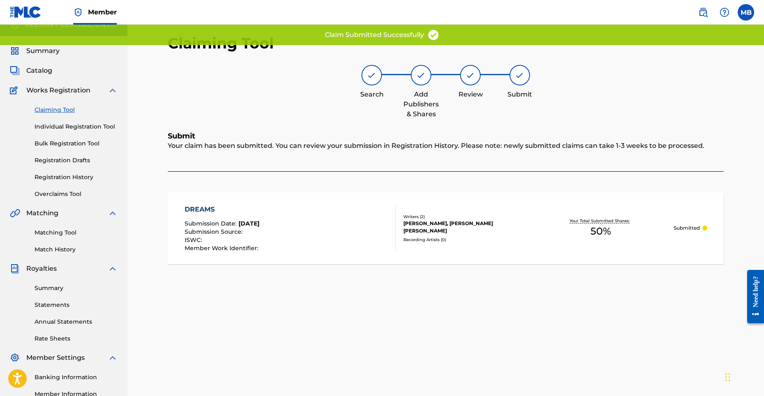
scroll to position [0, 0]
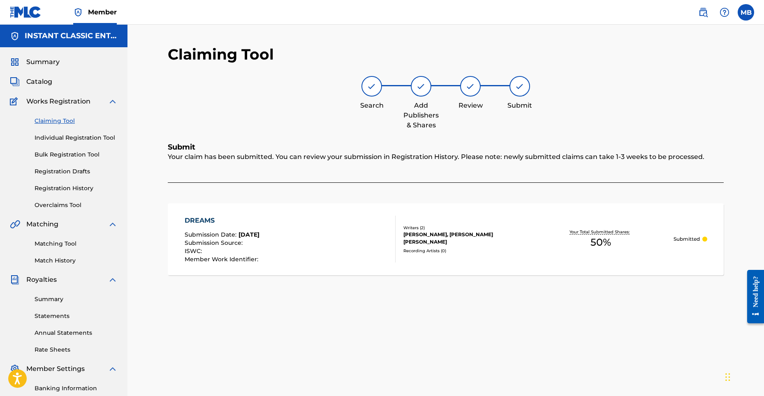
click at [685, 238] on p "Submitted" at bounding box center [687, 239] width 26 height 7
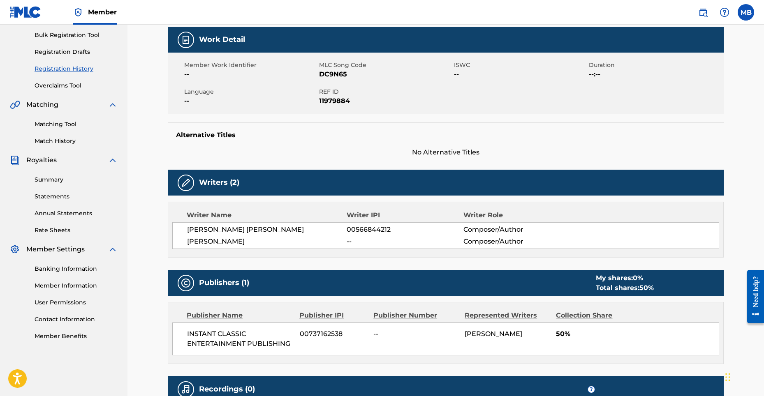
scroll to position [123, 0]
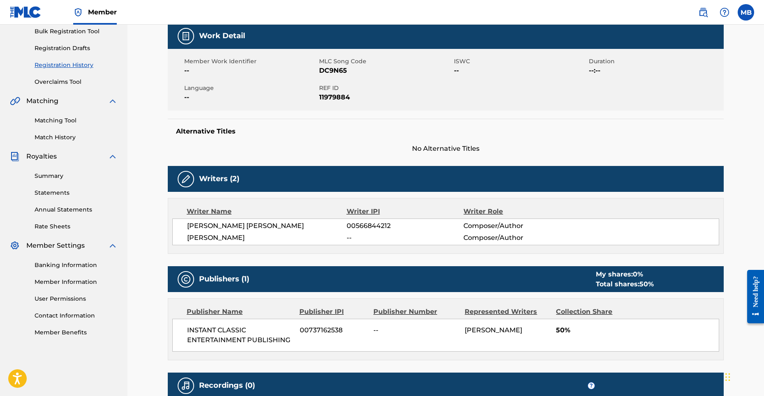
click at [399, 312] on div "Publisher Number" at bounding box center [415, 312] width 85 height 10
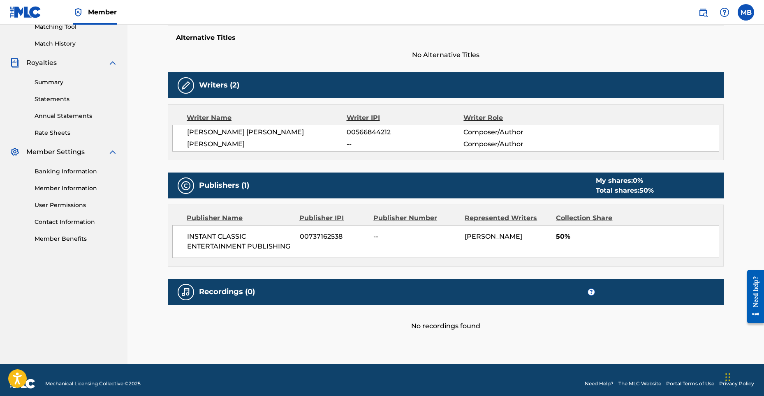
scroll to position [225, 0]
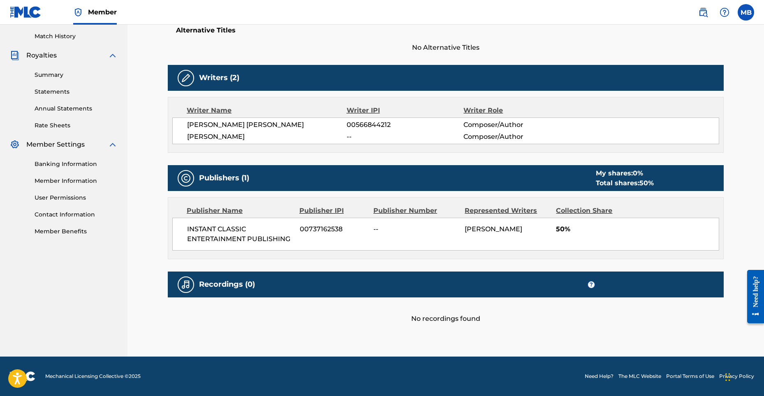
click at [67, 213] on link "Contact Information" at bounding box center [76, 215] width 83 height 9
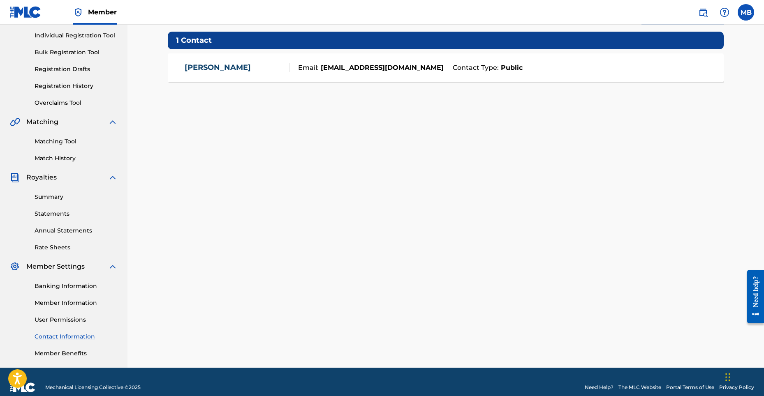
scroll to position [114, 0]
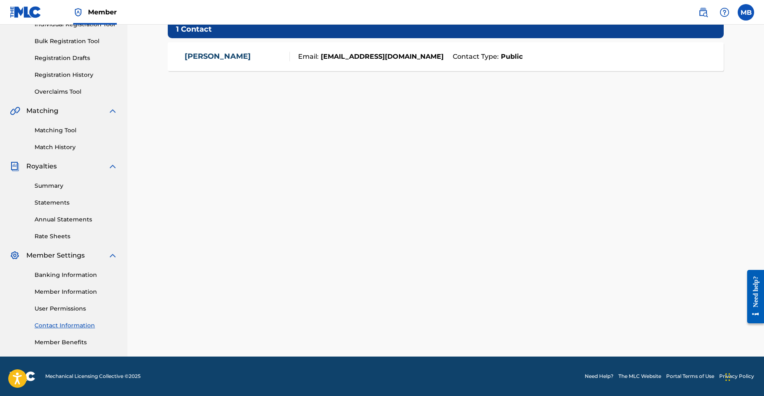
click at [56, 310] on link "User Permissions" at bounding box center [76, 309] width 83 height 9
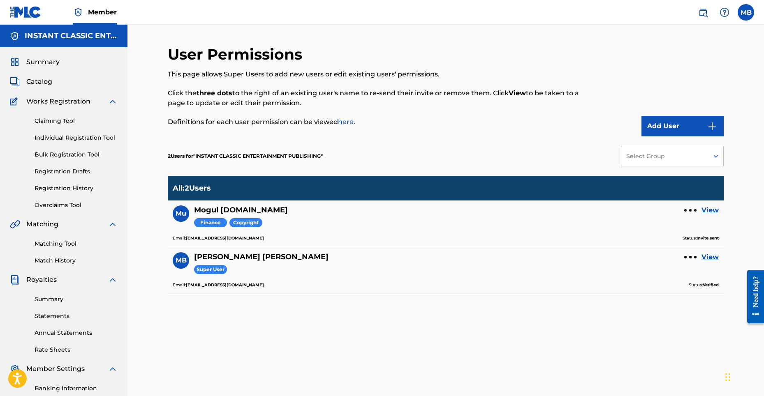
scroll to position [114, 0]
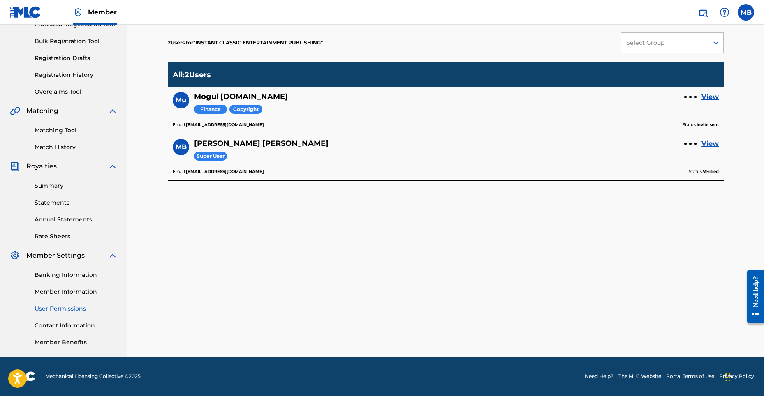
click at [53, 291] on link "Member Information" at bounding box center [76, 292] width 83 height 9
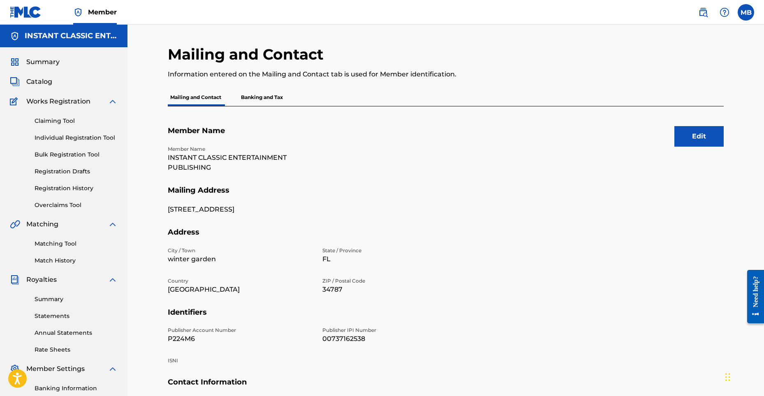
click at [246, 96] on p "Banking and Tax" at bounding box center [262, 97] width 47 height 17
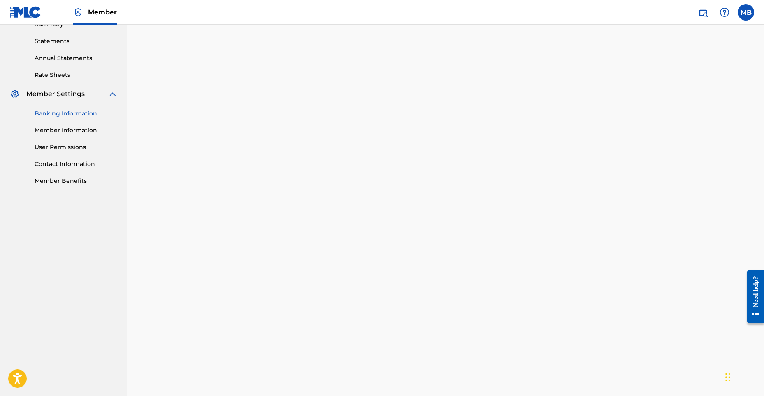
scroll to position [170, 0]
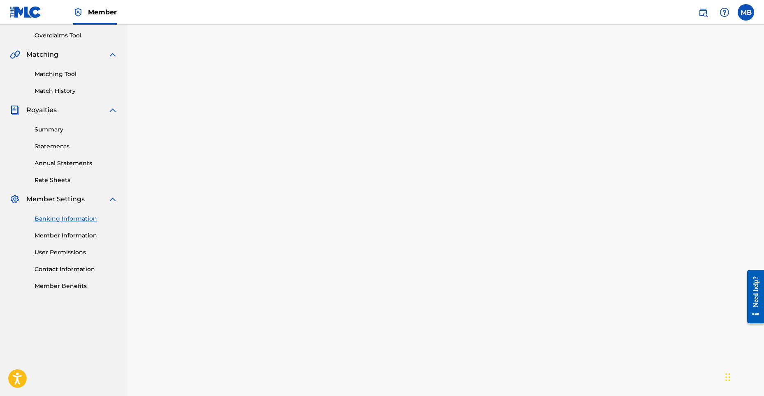
click at [52, 183] on link "Rate Sheets" at bounding box center [76, 180] width 83 height 9
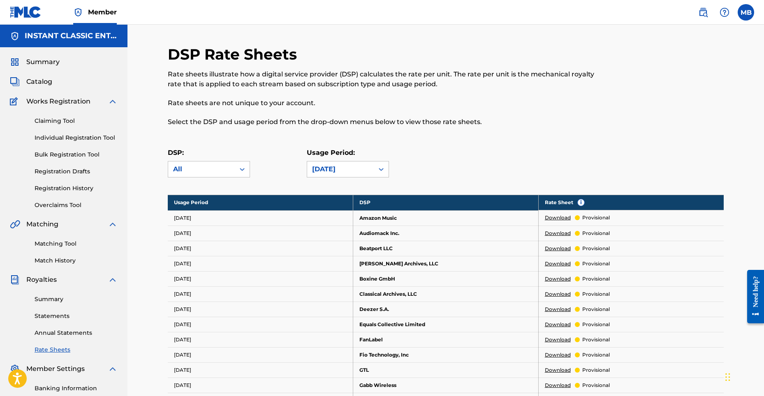
click at [67, 329] on link "Annual Statements" at bounding box center [76, 333] width 83 height 9
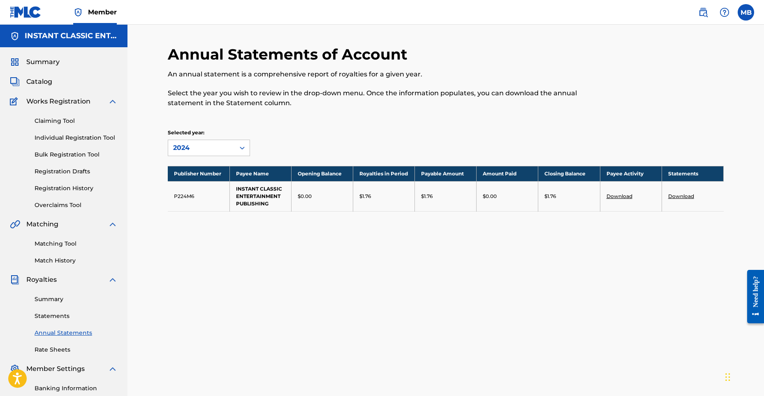
click at [45, 314] on link "Statements" at bounding box center [76, 316] width 83 height 9
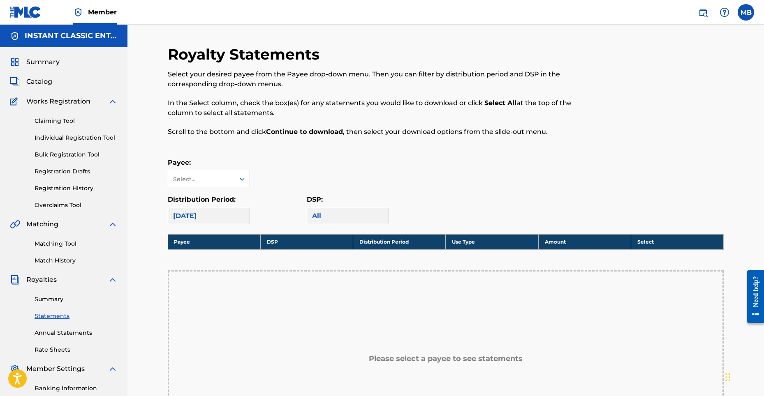
click at [45, 297] on link "Summary" at bounding box center [76, 299] width 83 height 9
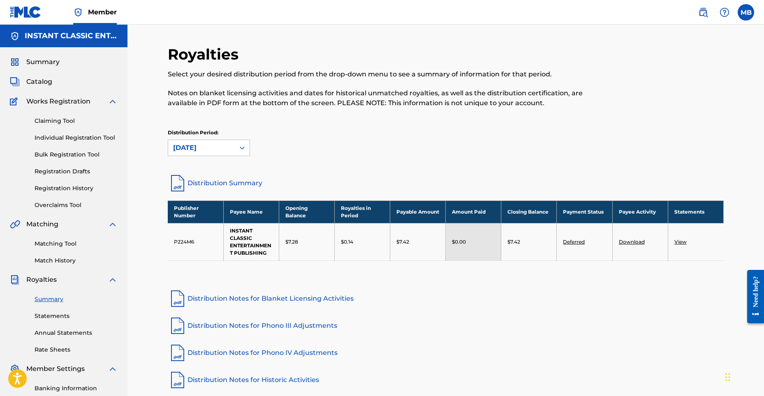
click at [41, 264] on link "Match History" at bounding box center [76, 261] width 83 height 9
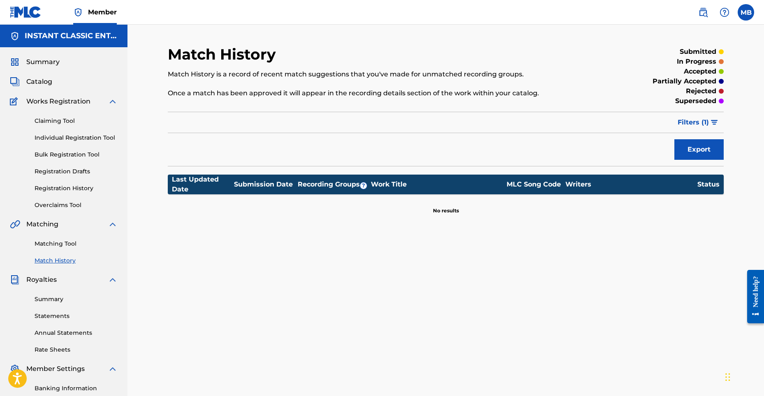
click at [55, 246] on link "Matching Tool" at bounding box center [76, 244] width 83 height 9
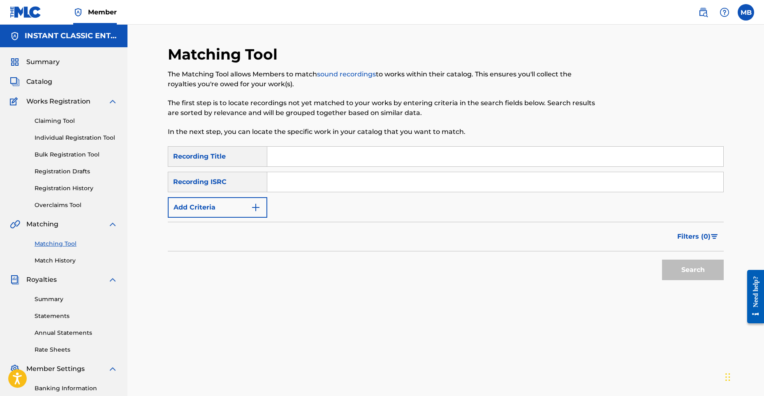
click at [294, 184] on input "Search Form" at bounding box center [495, 182] width 456 height 20
type input "usw6q2536220"
click at [691, 273] on button "Search" at bounding box center [693, 270] width 62 height 21
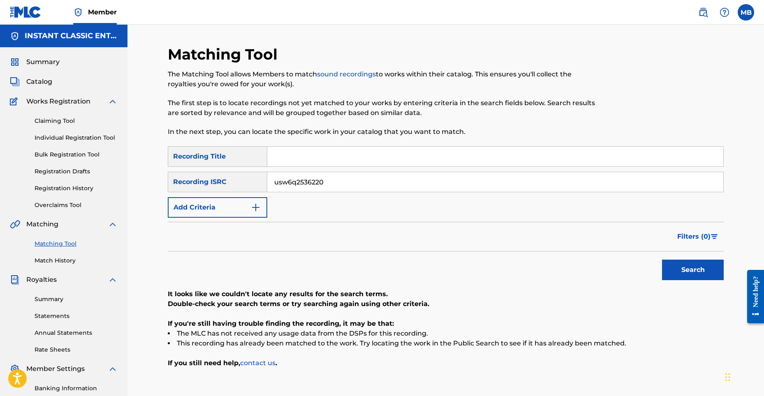
click at [59, 117] on link "Claiming Tool" at bounding box center [76, 121] width 83 height 9
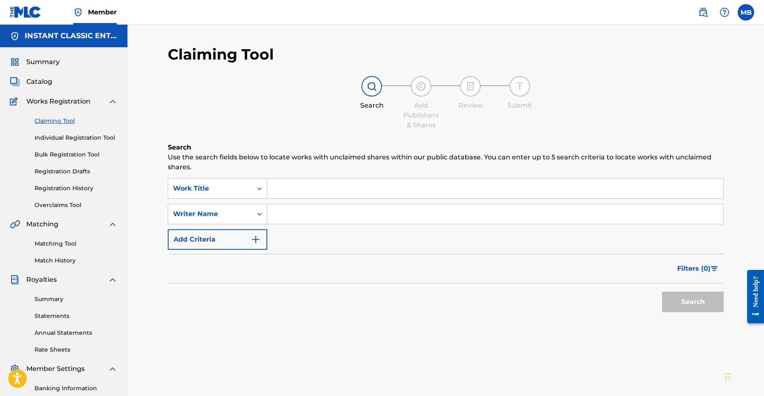
click at [240, 241] on button "Add Criteria" at bounding box center [218, 239] width 100 height 21
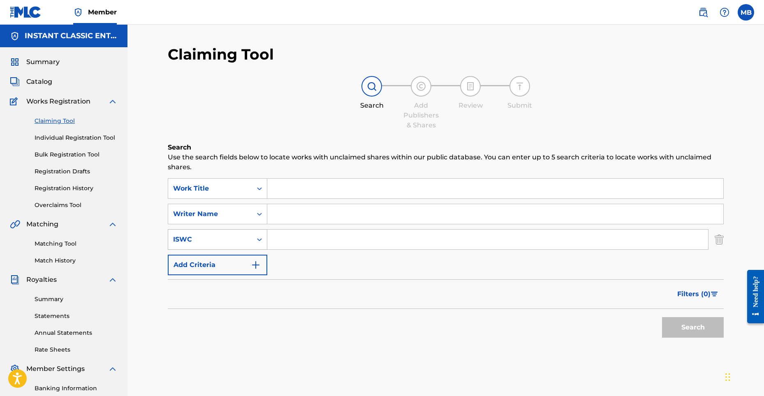
click at [254, 246] on div "Search Form" at bounding box center [259, 239] width 15 height 15
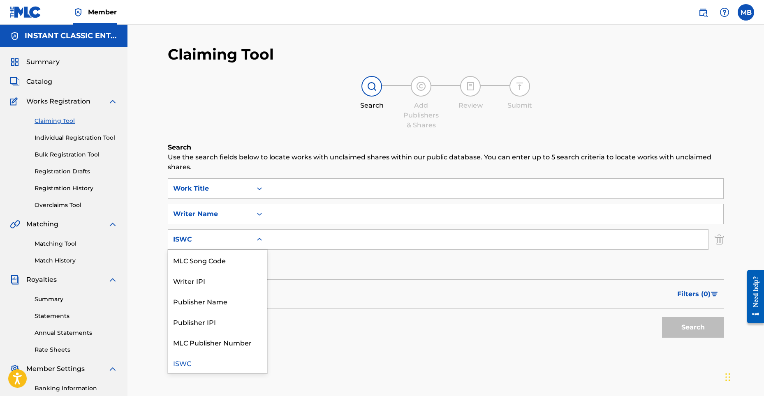
click at [69, 204] on link "Overclaims Tool" at bounding box center [76, 205] width 83 height 9
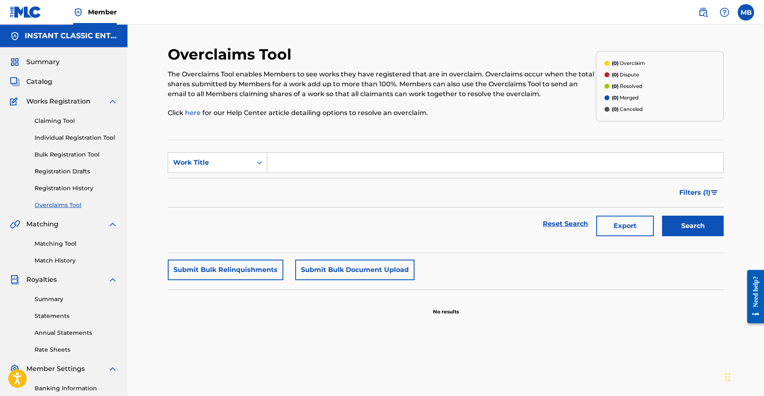
click at [67, 189] on link "Registration History" at bounding box center [76, 188] width 83 height 9
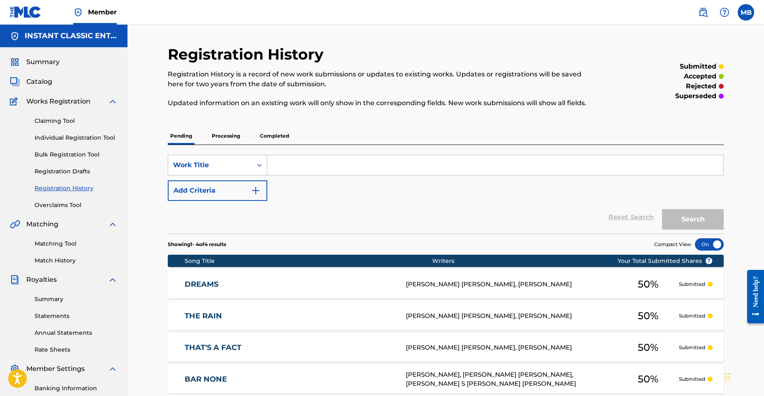
click at [231, 141] on p "Processing" at bounding box center [225, 135] width 33 height 17
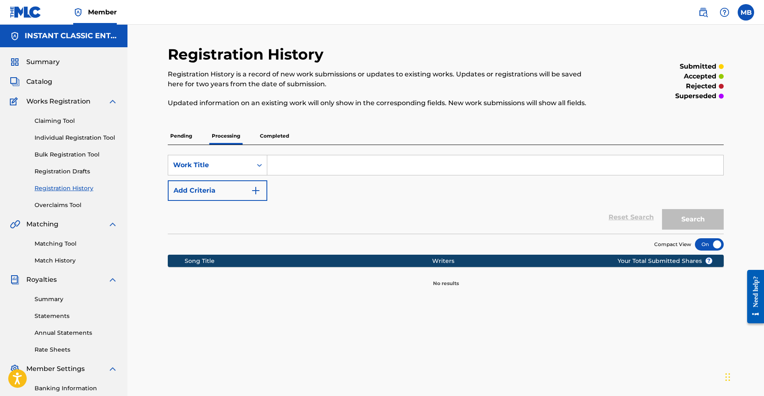
click at [262, 135] on p "Completed" at bounding box center [274, 135] width 34 height 17
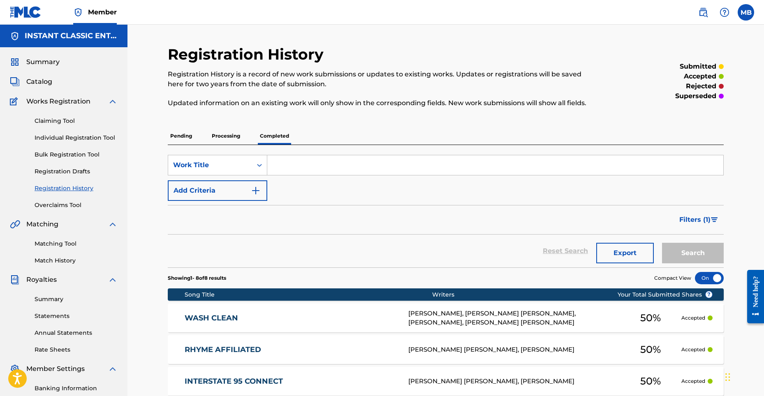
click at [213, 316] on link "WASH CLEAN" at bounding box center [291, 318] width 213 height 9
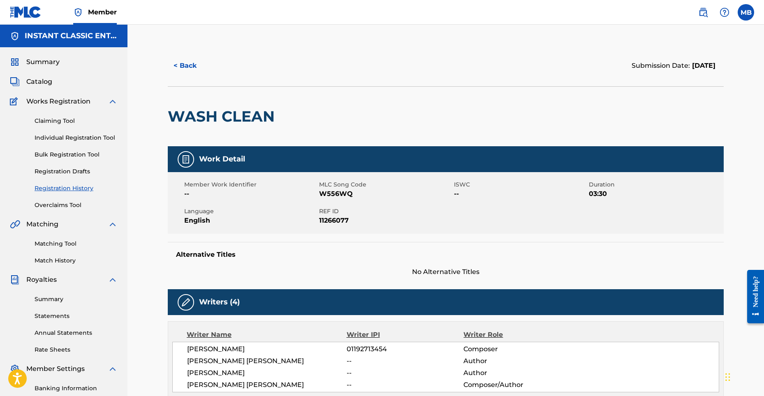
click at [53, 138] on link "Individual Registration Tool" at bounding box center [76, 138] width 83 height 9
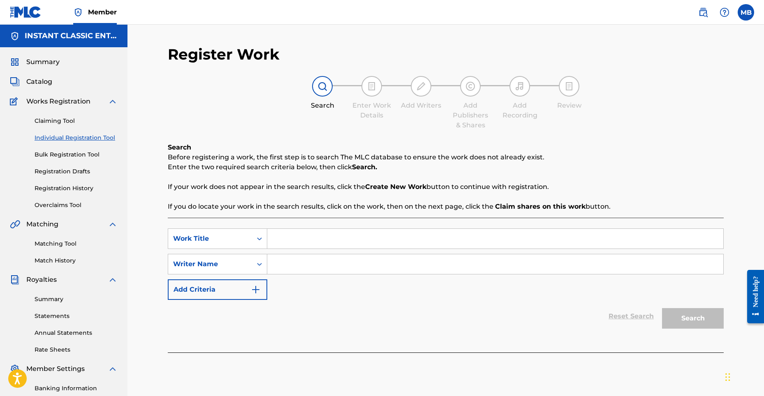
click at [328, 262] on input "Search Form" at bounding box center [495, 265] width 456 height 20
type input "[PERSON_NAME] [PERSON_NAME]"
click at [524, 299] on div "SearchWithCriteria1af11e28-60c9-411e-be25-6ed6cd870470 Work Title SearchWithCri…" at bounding box center [446, 265] width 556 height 72
click at [695, 322] on div "Search" at bounding box center [691, 316] width 66 height 33
click at [331, 243] on input "Search Form" at bounding box center [495, 239] width 456 height 20
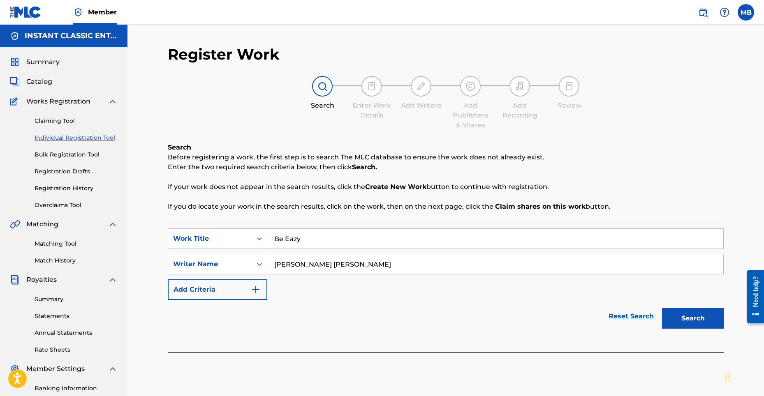
type input "Be Eazy"
click at [662, 308] on button "Search" at bounding box center [693, 318] width 62 height 21
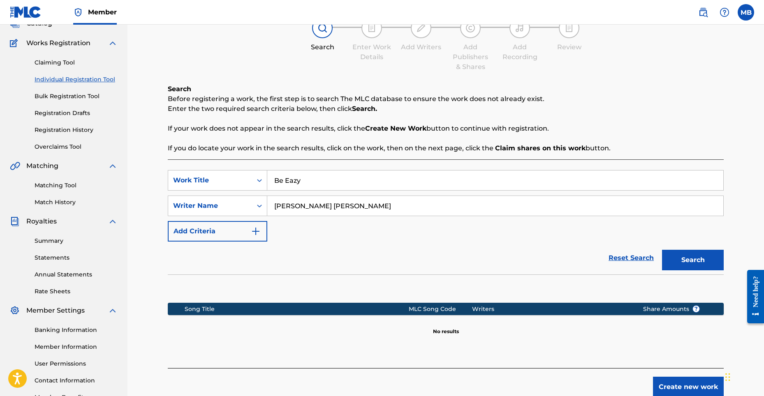
scroll to position [82, 0]
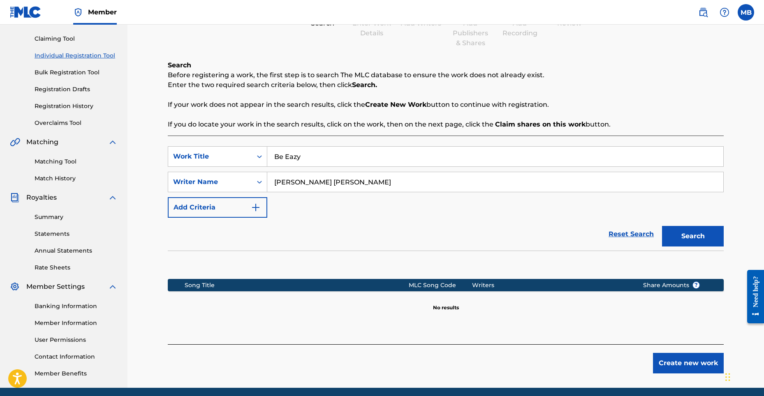
click at [686, 362] on button "Create new work" at bounding box center [688, 363] width 71 height 21
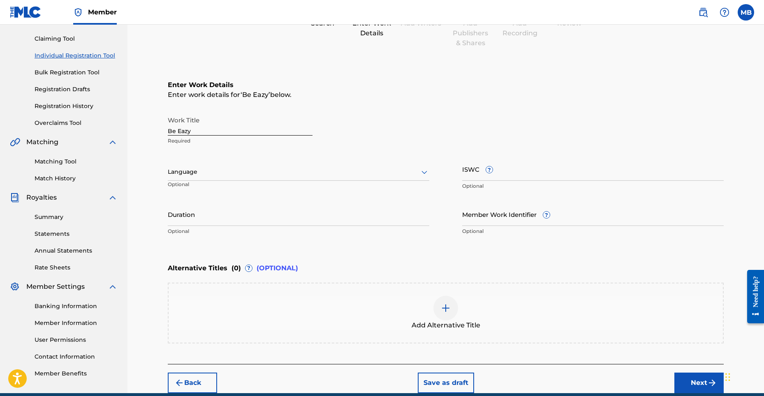
click at [194, 174] on div at bounding box center [299, 172] width 262 height 10
click at [190, 193] on div "English" at bounding box center [298, 190] width 261 height 19
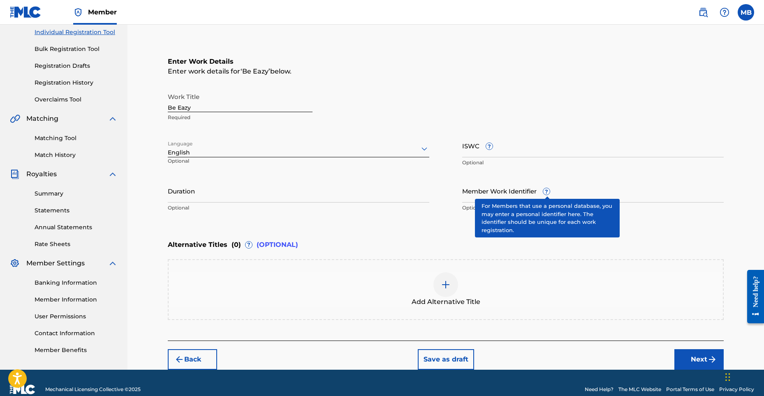
scroll to position [119, 0]
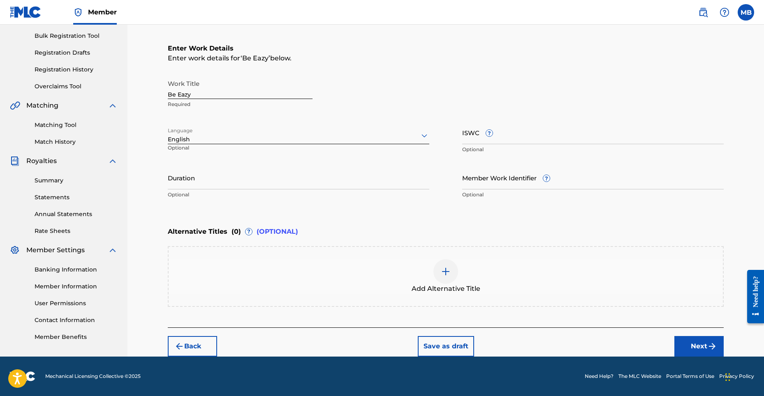
click at [692, 346] on button "Next" at bounding box center [698, 346] width 49 height 21
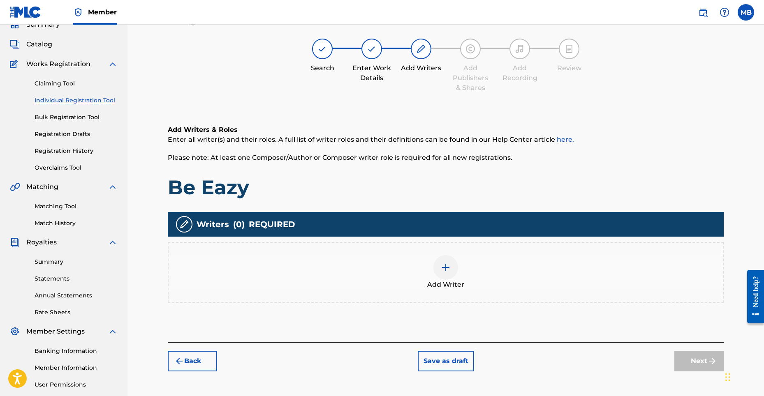
scroll to position [37, 0]
click at [445, 271] on img at bounding box center [446, 268] width 10 height 10
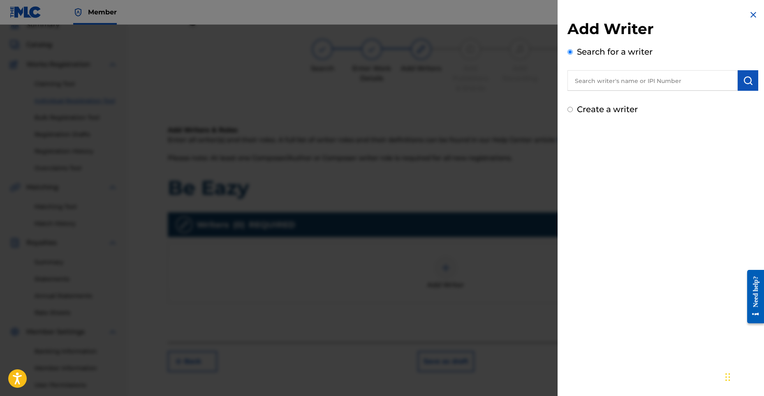
click at [640, 87] on input "text" at bounding box center [653, 80] width 170 height 21
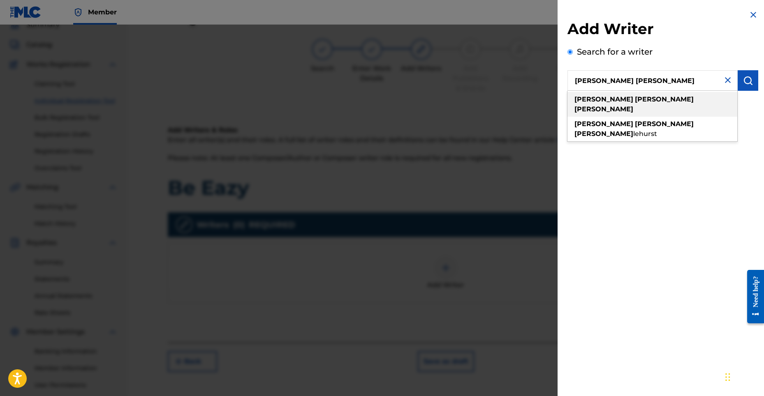
type input "[PERSON_NAME] [PERSON_NAME]"
click at [694, 100] on span at bounding box center [694, 99] width 0 height 8
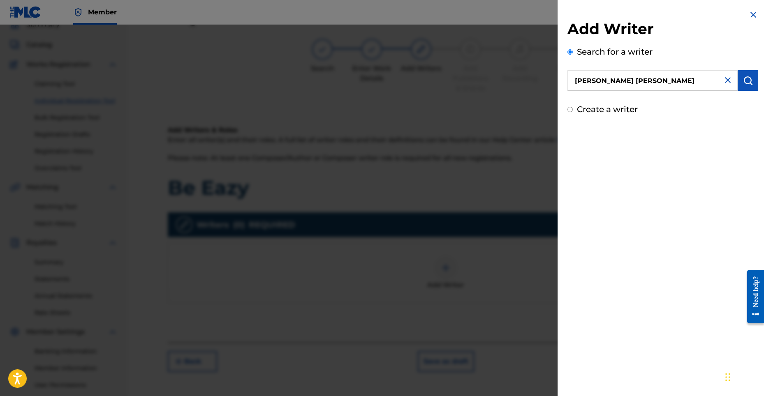
click at [747, 79] on img "submit" at bounding box center [748, 81] width 10 height 10
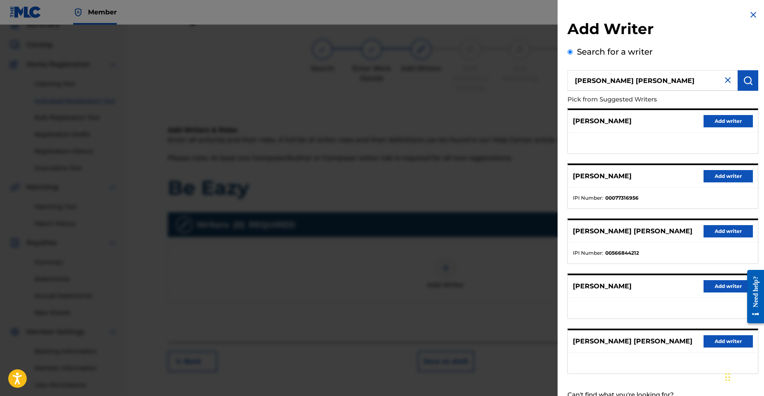
click at [715, 229] on button "Add writer" at bounding box center [728, 231] width 49 height 12
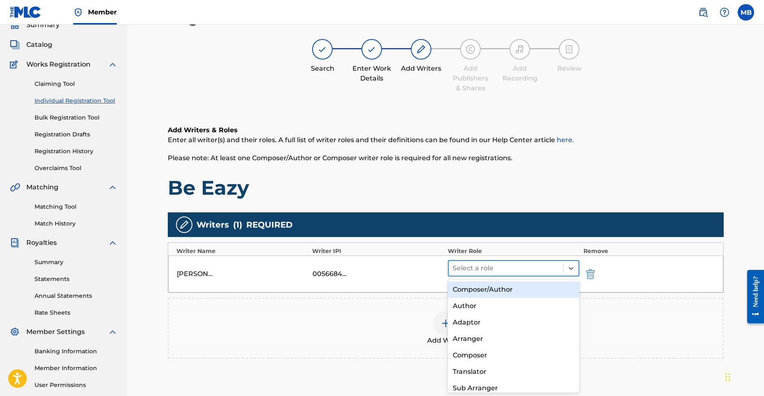
click at [559, 269] on div at bounding box center [506, 269] width 107 height 12
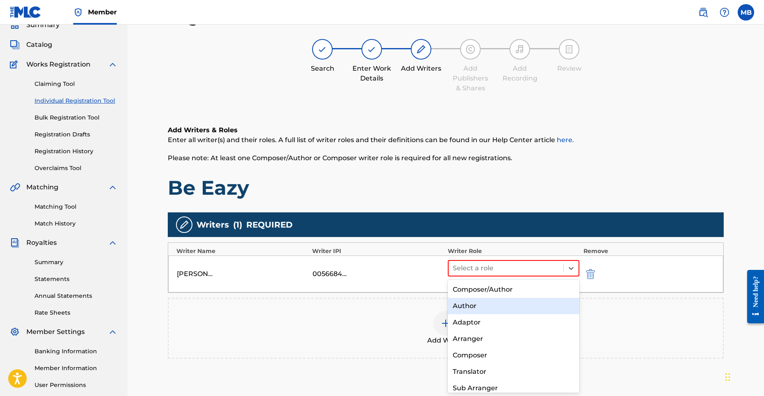
click at [543, 308] on div "Author" at bounding box center [514, 306] width 132 height 16
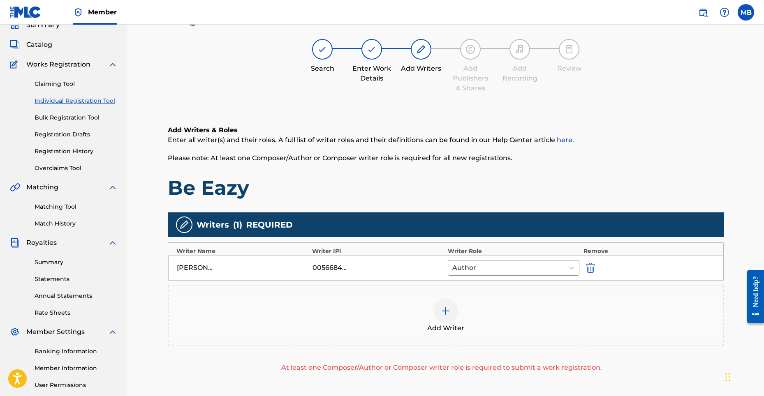
click at [443, 308] on img at bounding box center [446, 311] width 10 height 10
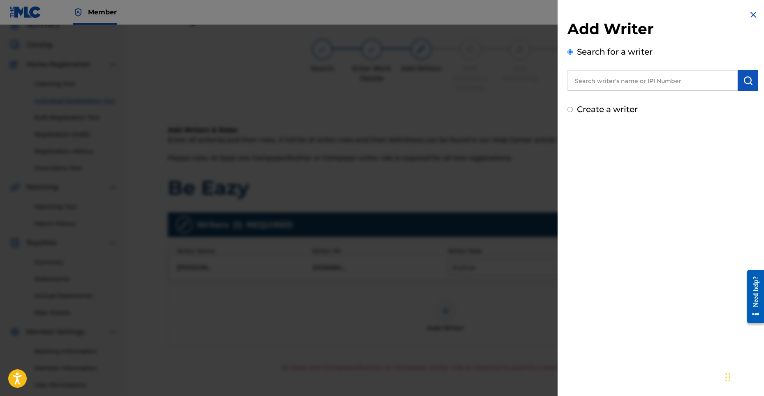
click at [611, 85] on input "text" at bounding box center [653, 80] width 170 height 21
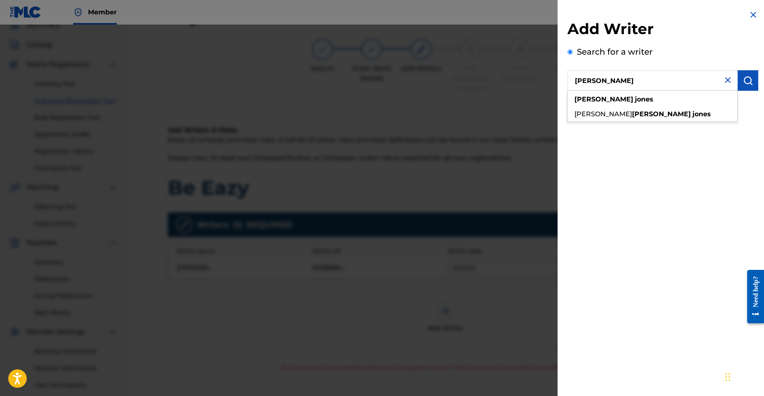
type input "[PERSON_NAME]"
click at [575, 101] on strong "[PERSON_NAME]" at bounding box center [604, 99] width 59 height 8
click at [746, 83] on img "submit" at bounding box center [748, 81] width 10 height 10
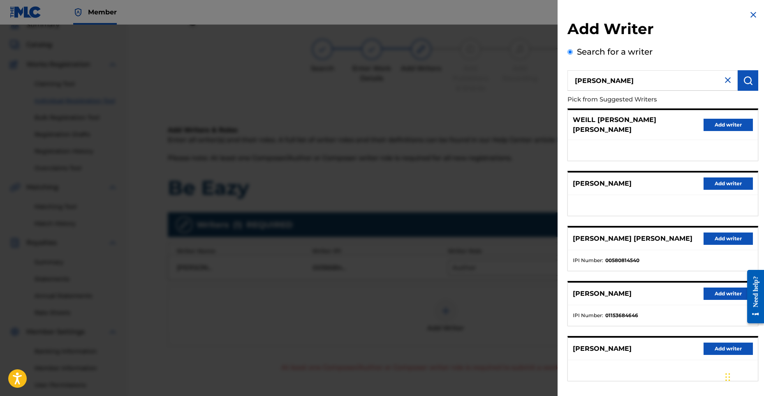
scroll to position [30, 0]
